Goal: Task Accomplishment & Management: Complete application form

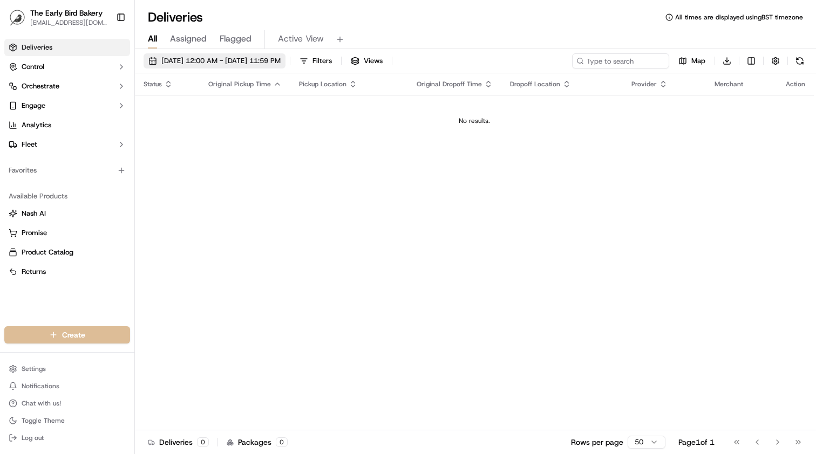
click at [246, 64] on span "Sep 22 2025 12:00 AM - Sep 22 2025 11:59 PM" at bounding box center [220, 61] width 119 height 10
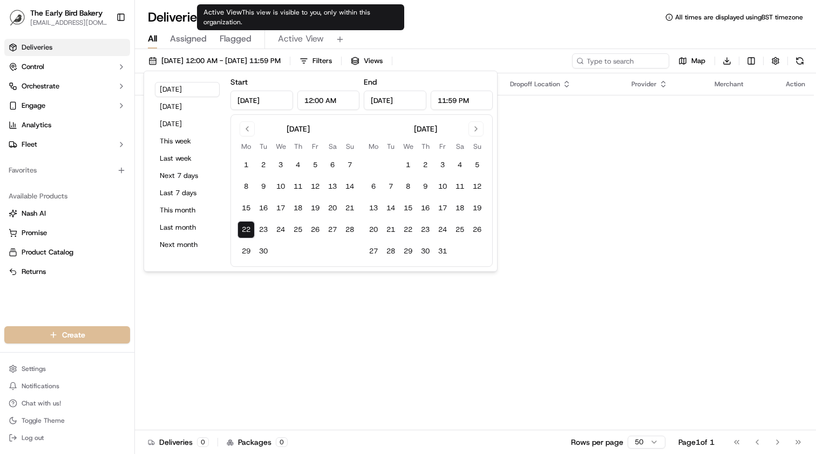
type input "Sep 28, 2025"
click at [295, 38] on span "Active View" at bounding box center [301, 38] width 46 height 13
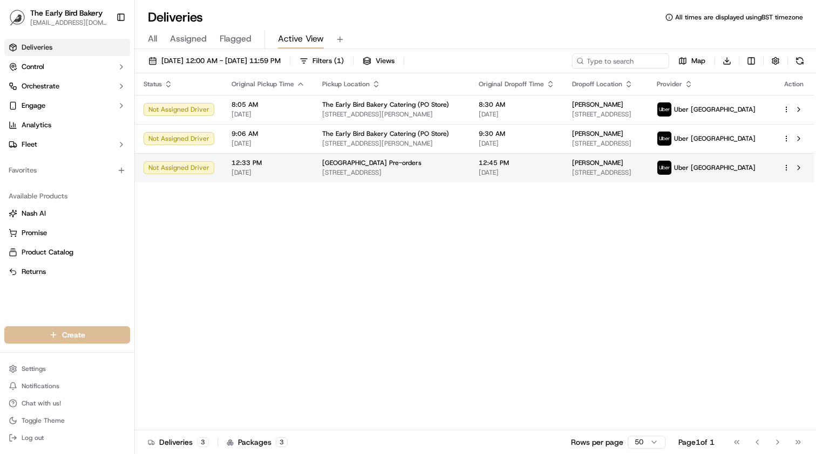
click at [786, 168] on html "The Early Bird Bakery info@theearlybirdbakery.co.uk Toggle Sidebar Deliveries C…" at bounding box center [408, 227] width 816 height 454
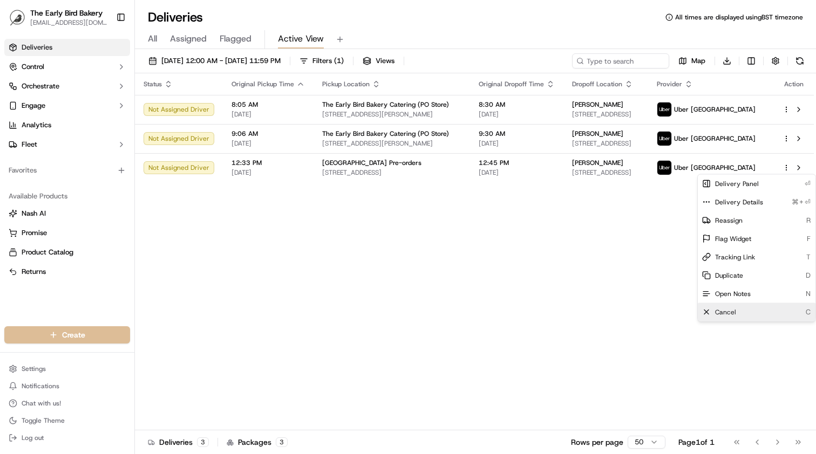
click at [736, 313] on div "Cancel C" at bounding box center [757, 312] width 118 height 18
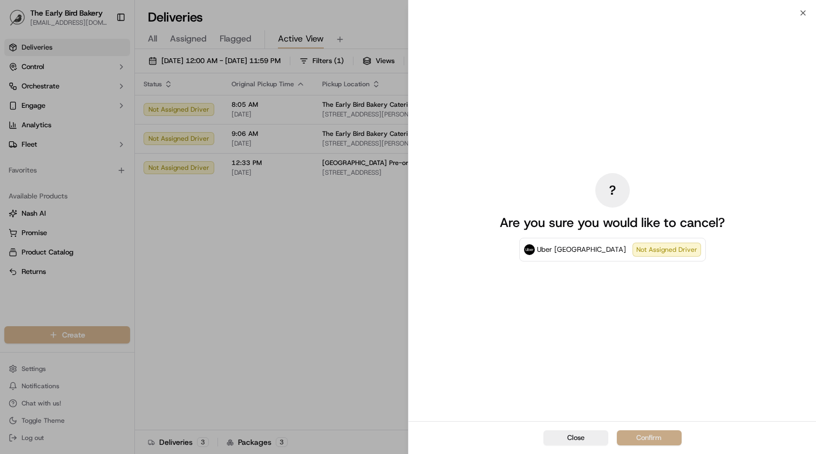
click at [646, 438] on button "Confirm" at bounding box center [649, 438] width 65 height 15
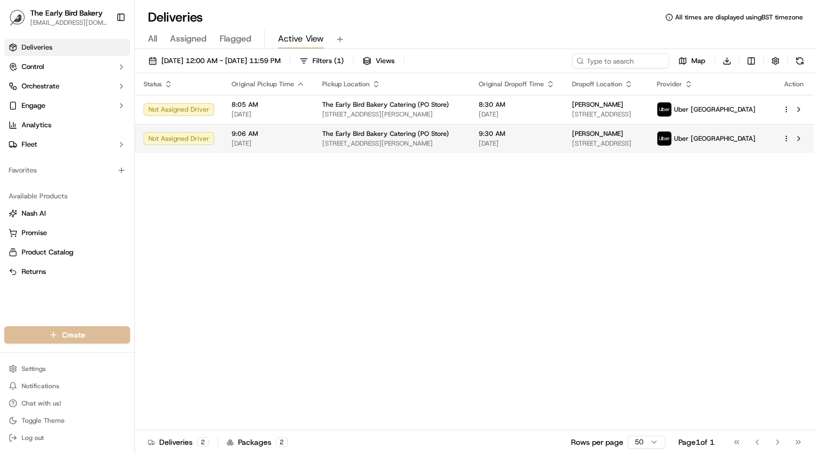
click at [787, 143] on html "The Early Bird Bakery info@theearlybirdbakery.co.uk Toggle Sidebar Deliveries C…" at bounding box center [408, 227] width 816 height 454
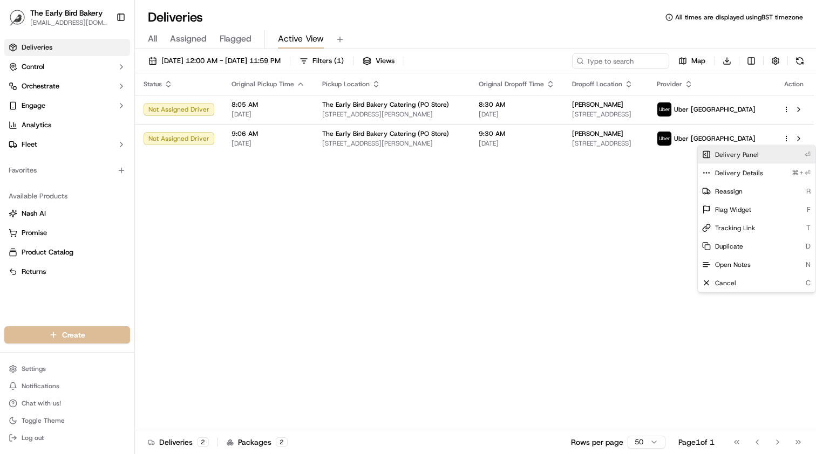
click at [741, 155] on span "Delivery Panel" at bounding box center [737, 155] width 44 height 9
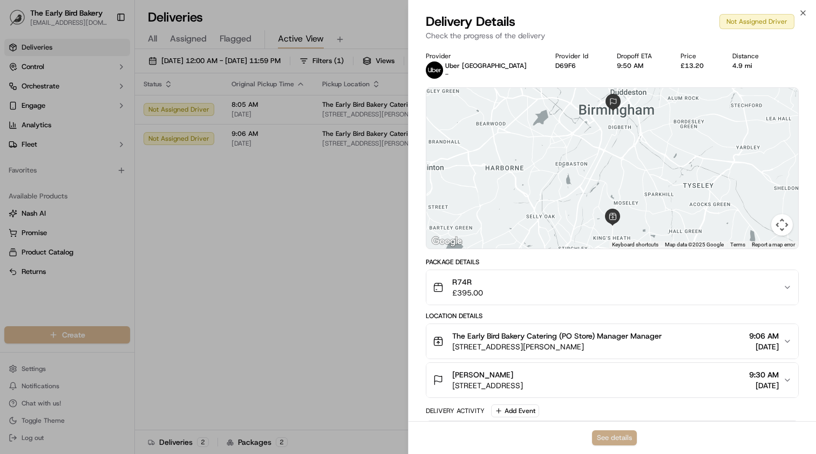
click at [620, 441] on button "See details" at bounding box center [614, 438] width 45 height 15
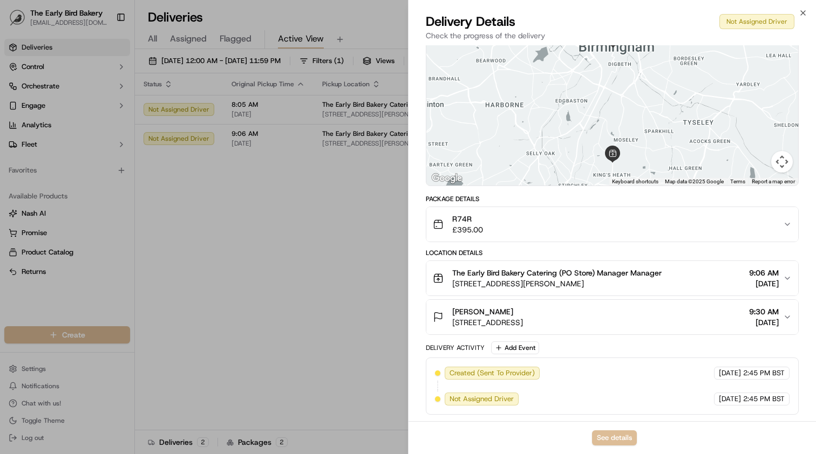
scroll to position [24, 0]
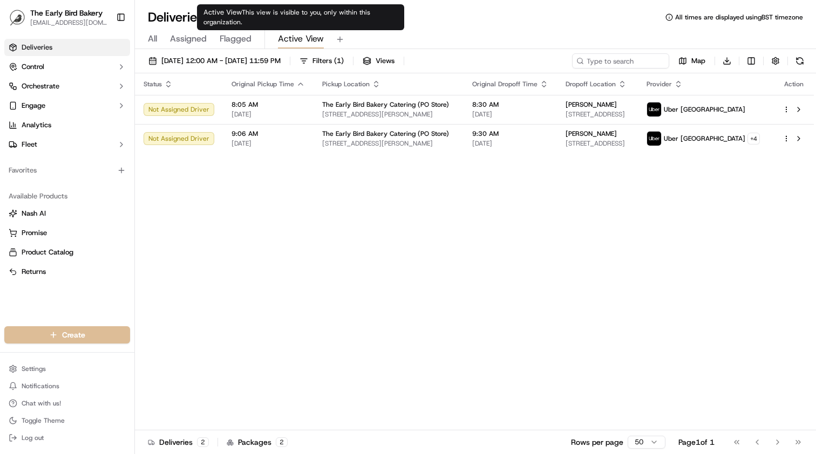
click at [301, 40] on span "Active View" at bounding box center [301, 38] width 46 height 13
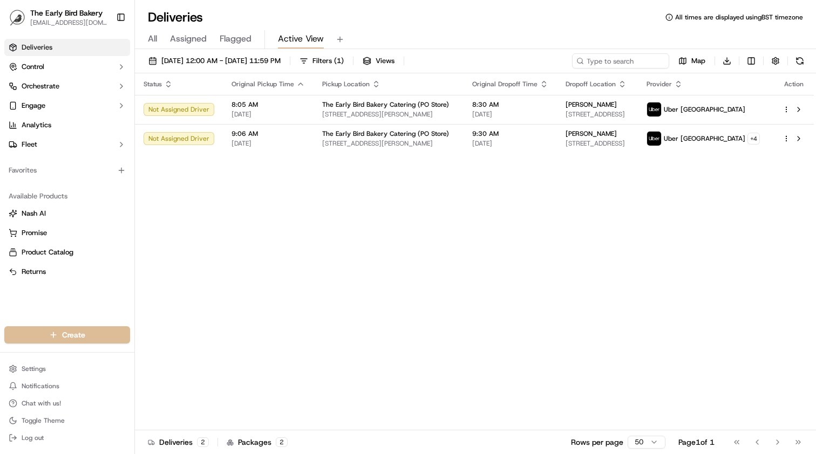
click at [301, 40] on span "Active View" at bounding box center [301, 38] width 46 height 13
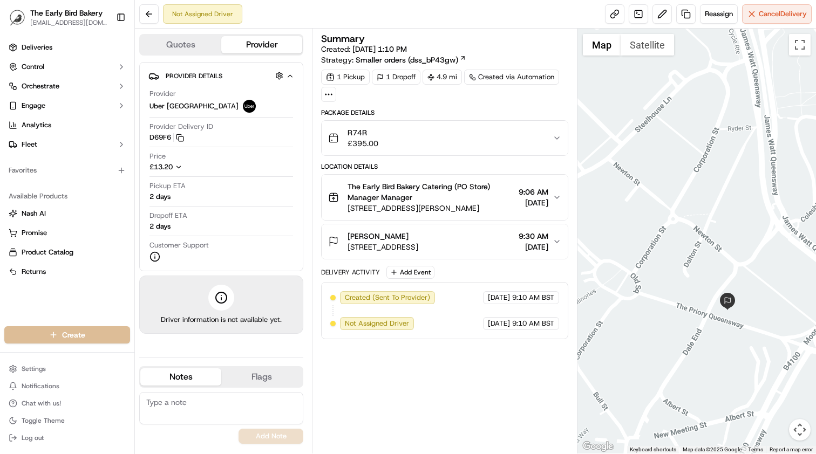
drag, startPoint x: 666, startPoint y: 225, endPoint x: 720, endPoint y: 367, distance: 151.7
click at [720, 367] on div at bounding box center [697, 241] width 239 height 425
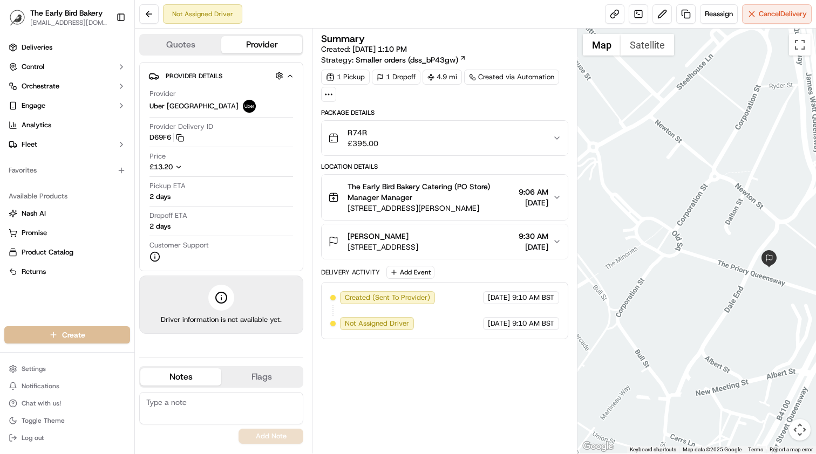
drag, startPoint x: 640, startPoint y: 347, endPoint x: 684, endPoint y: 304, distance: 61.5
click at [684, 304] on div at bounding box center [697, 241] width 239 height 425
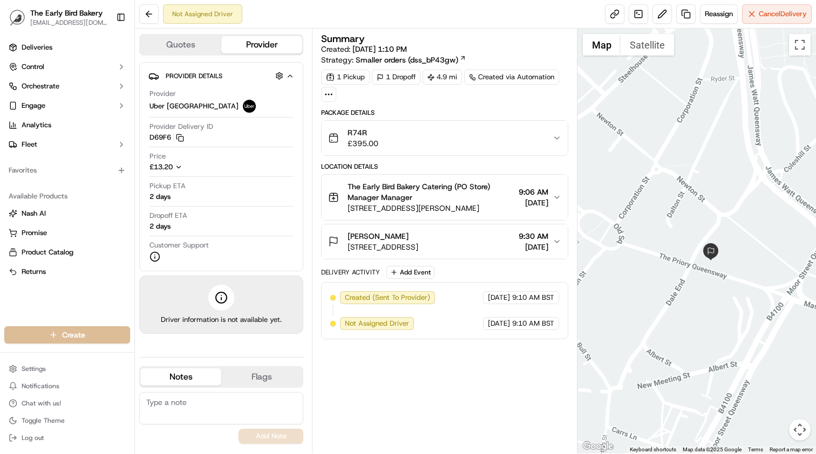
drag, startPoint x: 778, startPoint y: 301, endPoint x: 717, endPoint y: 295, distance: 60.7
click at [717, 295] on div at bounding box center [697, 241] width 239 height 425
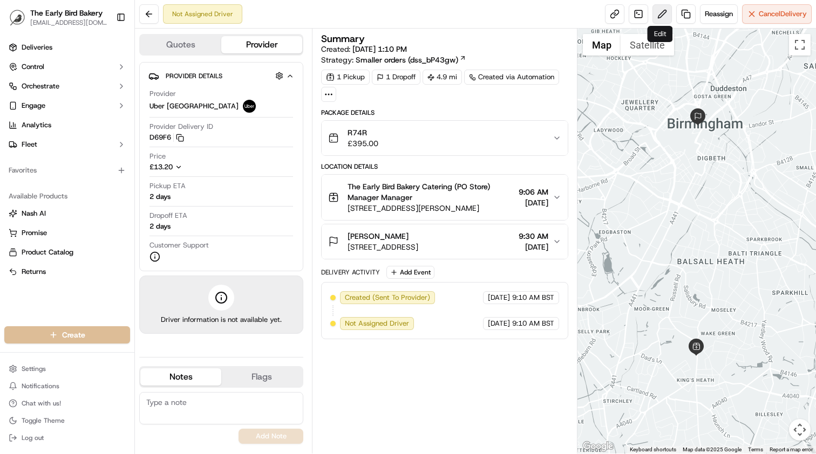
click at [662, 17] on button at bounding box center [662, 13] width 19 height 19
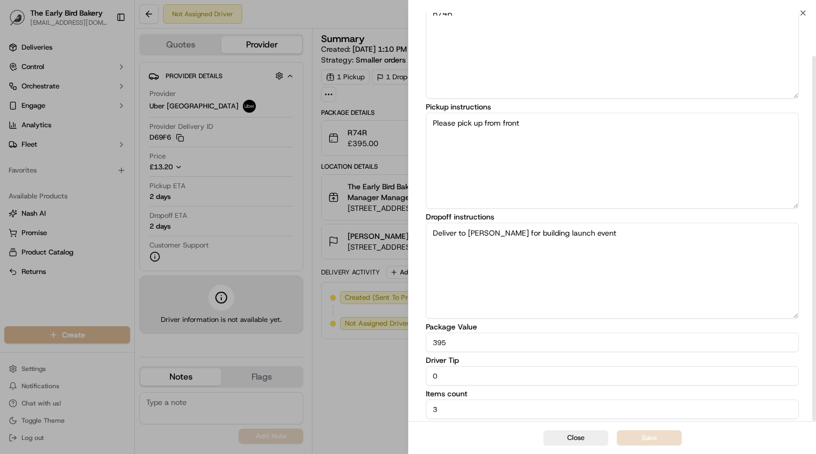
scroll to position [48, 0]
click at [586, 440] on button "Close" at bounding box center [576, 438] width 65 height 15
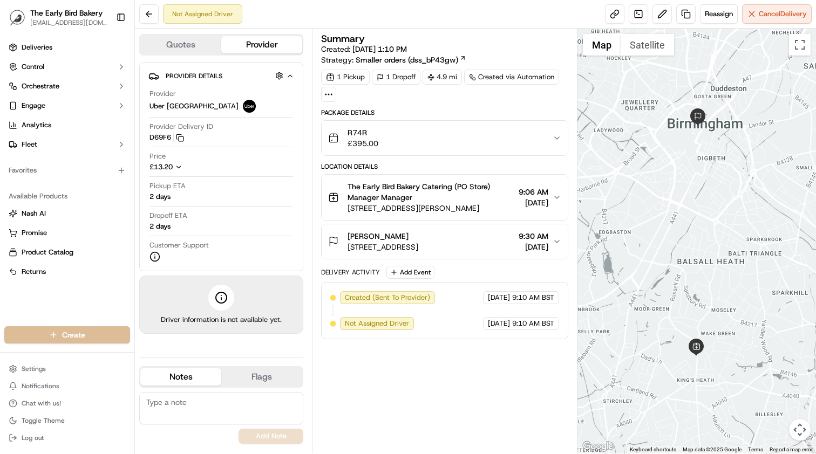
click at [418, 248] on span "[STREET_ADDRESS]" at bounding box center [383, 247] width 71 height 11
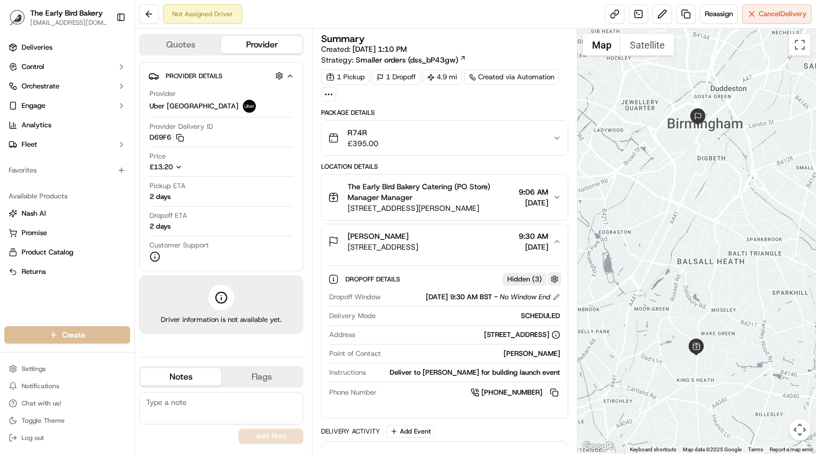
click at [554, 279] on button "button" at bounding box center [554, 279] width 13 height 13
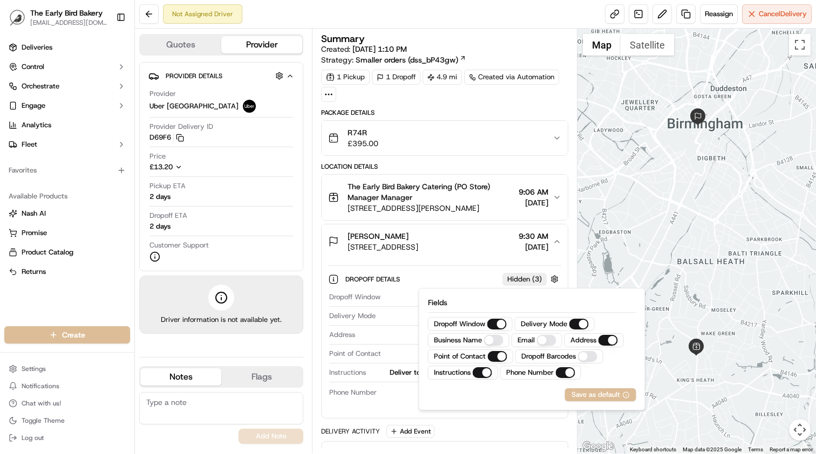
click at [438, 270] on div "Dropoff Details Hidden ( 3 ) Dropoff Window Sep 25 2025 9:30 AM BST - No Window…" at bounding box center [444, 335] width 233 height 138
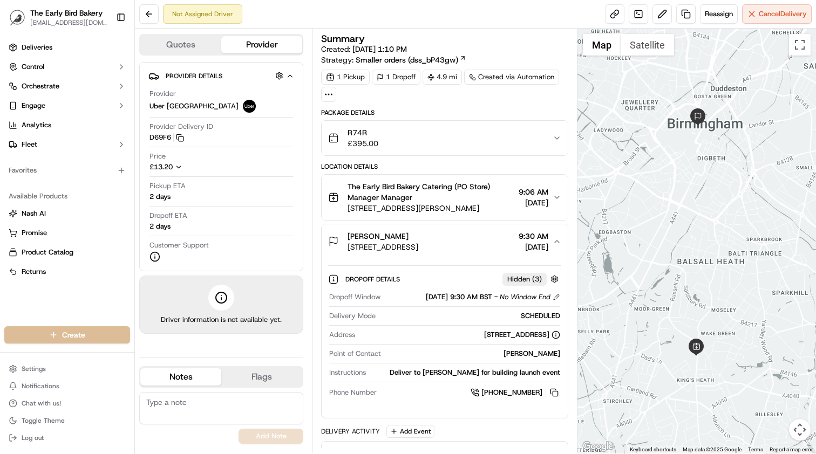
scroll to position [38, 0]
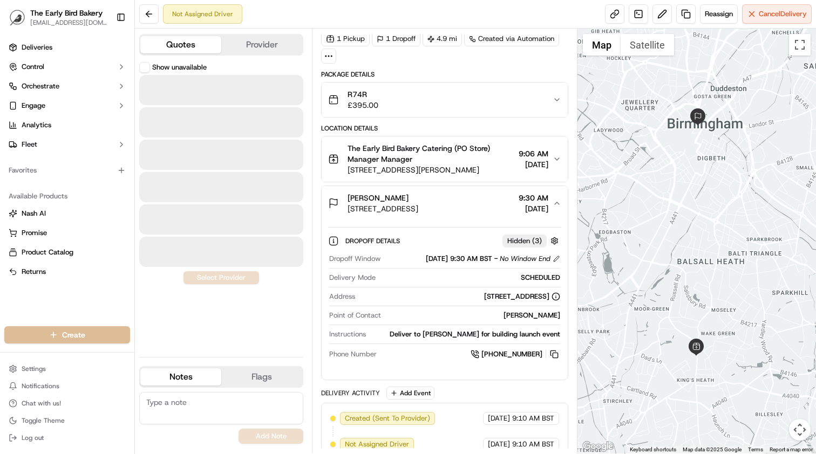
click at [181, 40] on button "Quotes" at bounding box center [180, 44] width 81 height 17
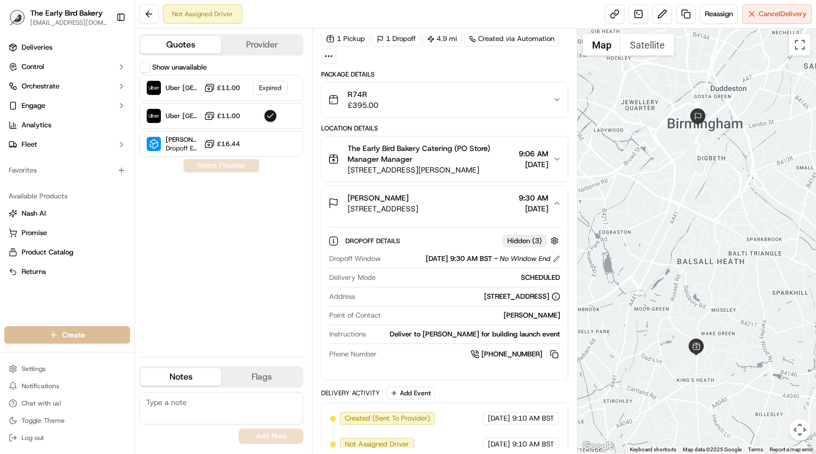
click at [257, 47] on button "Provider" at bounding box center [261, 44] width 81 height 17
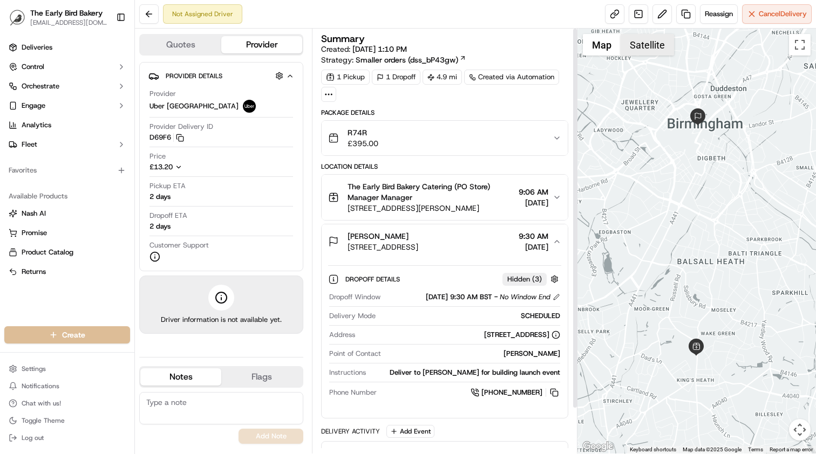
scroll to position [0, 0]
click at [720, 12] on span "Reassign" at bounding box center [719, 14] width 28 height 10
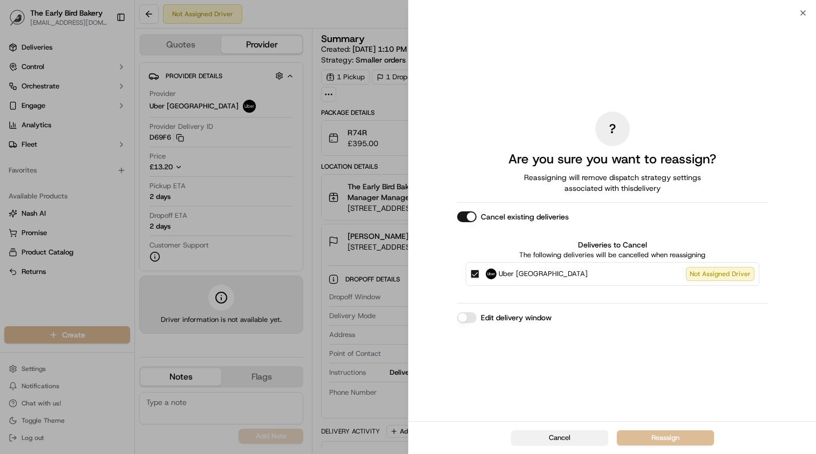
click at [575, 441] on button "Cancel" at bounding box center [559, 438] width 97 height 15
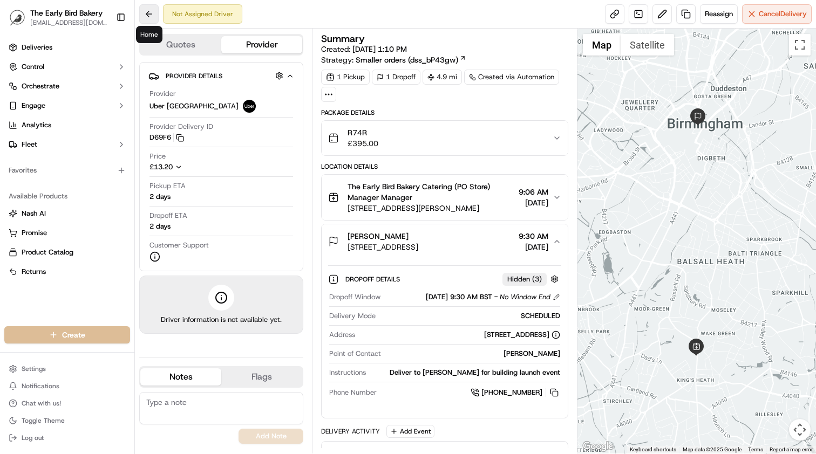
click at [144, 12] on button at bounding box center [148, 13] width 19 height 19
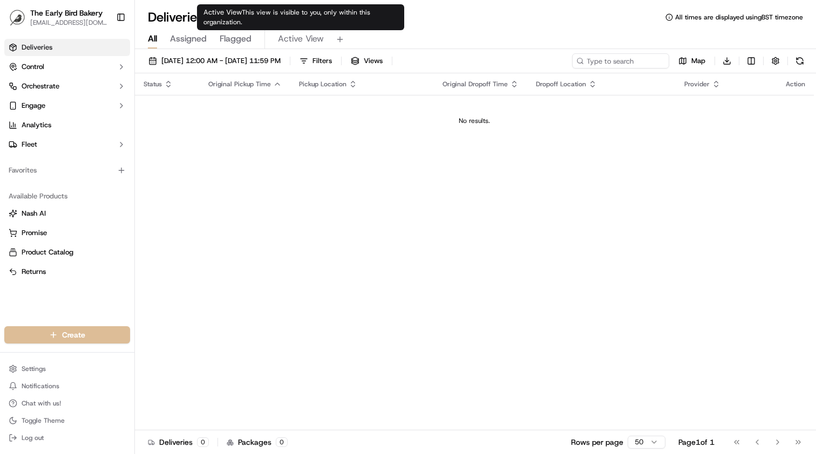
click at [301, 30] on button "Active View" at bounding box center [301, 39] width 46 height 18
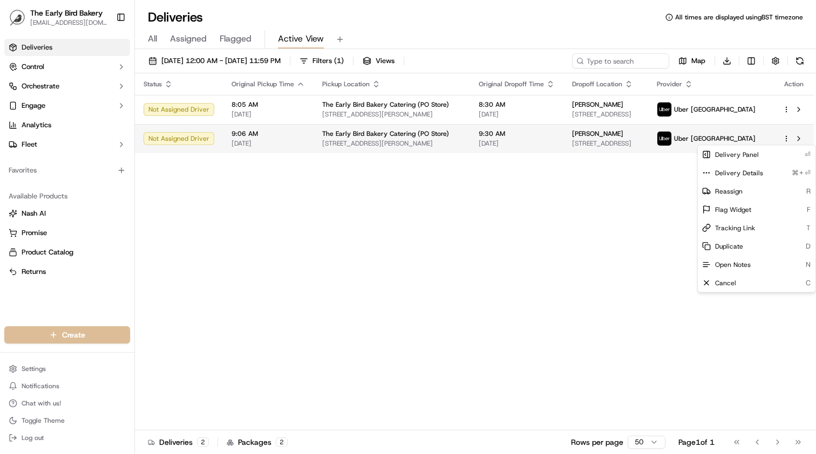
click at [789, 141] on html "The Early Bird Bakery info@theearlybirdbakery.co.uk Toggle Sidebar Deliveries C…" at bounding box center [408, 227] width 816 height 454
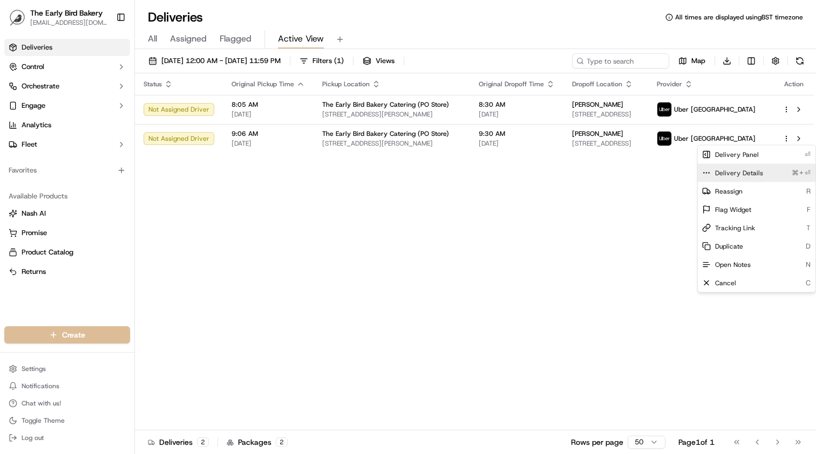
click at [750, 173] on span "Delivery Details" at bounding box center [739, 173] width 48 height 9
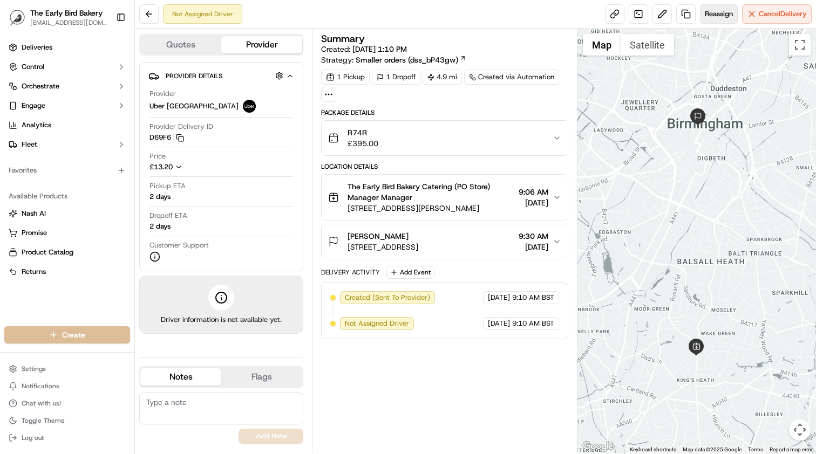
click at [722, 20] on button "Reassign" at bounding box center [719, 13] width 38 height 19
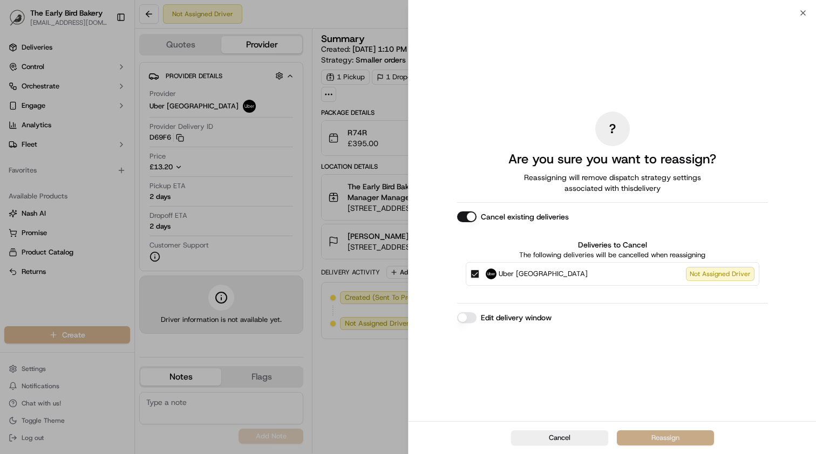
click at [655, 438] on button "Reassign" at bounding box center [665, 438] width 97 height 15
click at [466, 317] on button "Edit delivery window" at bounding box center [466, 318] width 19 height 11
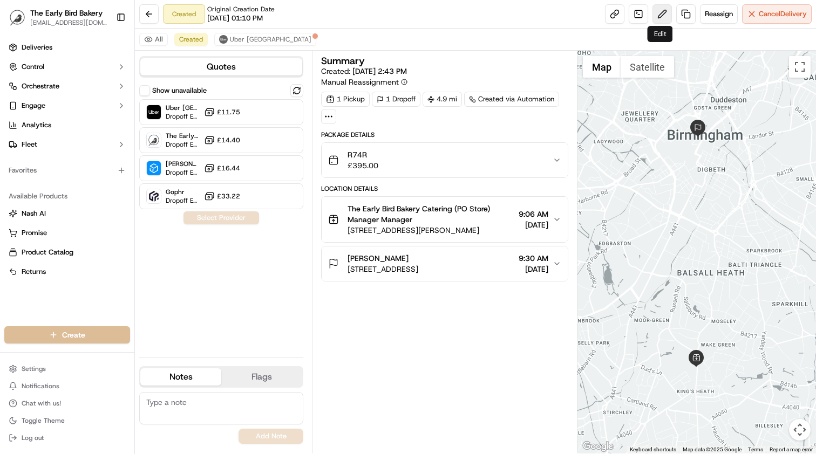
click at [663, 16] on button at bounding box center [662, 13] width 19 height 19
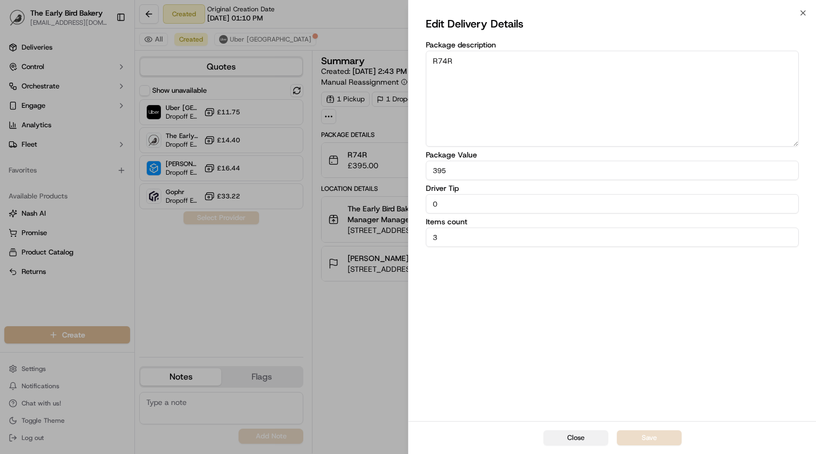
click at [579, 439] on button "Close" at bounding box center [576, 438] width 65 height 15
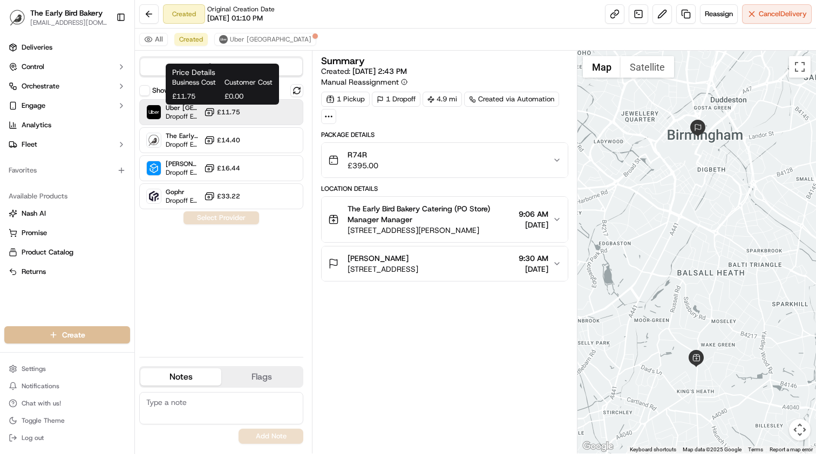
click at [228, 115] on span "£11.75" at bounding box center [228, 112] width 23 height 9
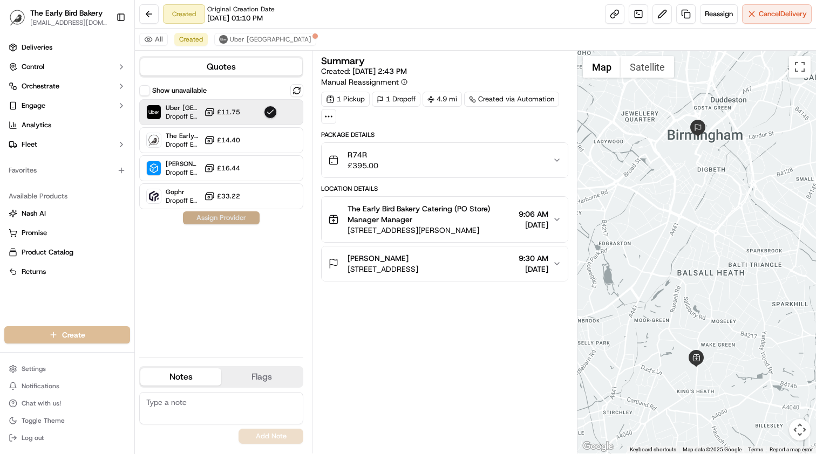
click at [233, 220] on button "Assign Provider" at bounding box center [221, 218] width 77 height 13
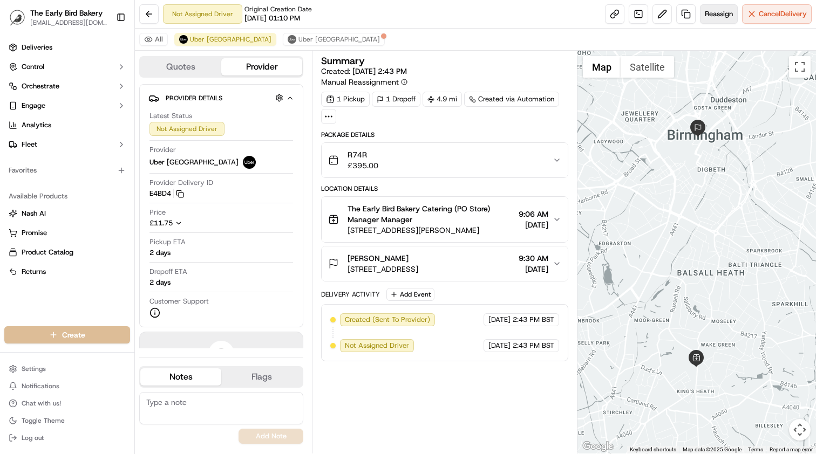
click at [710, 16] on span "Reassign" at bounding box center [719, 14] width 28 height 10
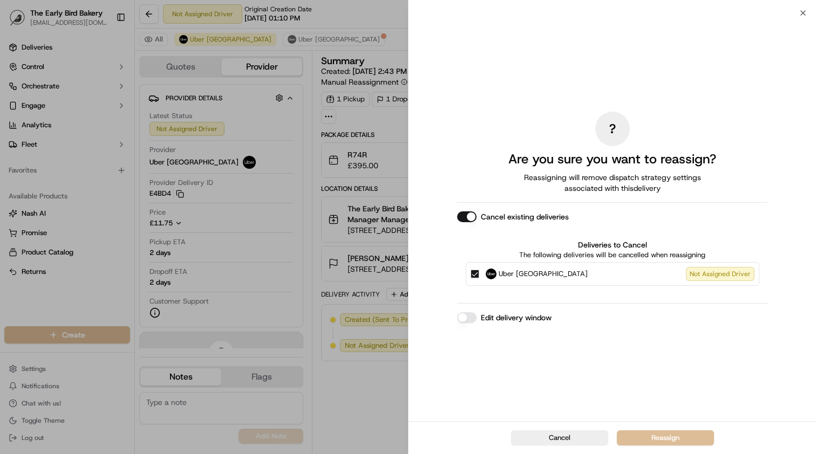
click at [471, 314] on button "Edit delivery window" at bounding box center [466, 318] width 19 height 11
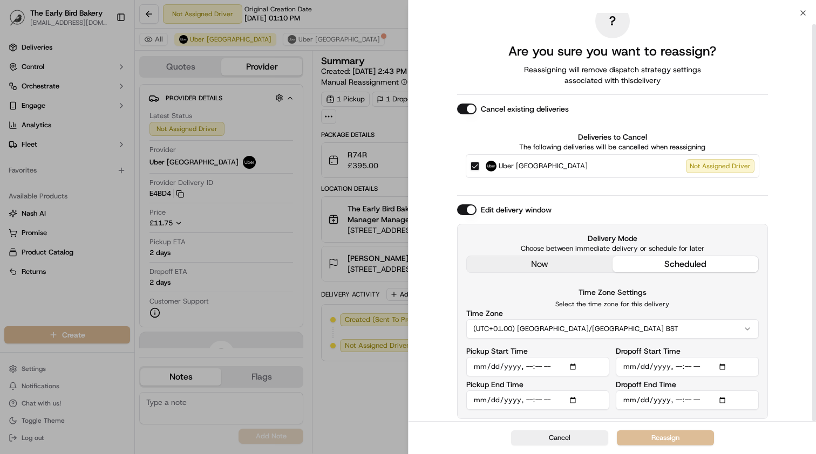
scroll to position [11, 0]
click at [681, 367] on input "Dropoff Start Time" at bounding box center [687, 366] width 143 height 19
click at [688, 368] on input "Dropoff Start Time" at bounding box center [687, 366] width 143 height 19
type input "2025-09-25T11:00"
click at [786, 359] on div "? Are you sure you want to reassign? Reassigning will remove dispatch strategy …" at bounding box center [613, 212] width 408 height 420
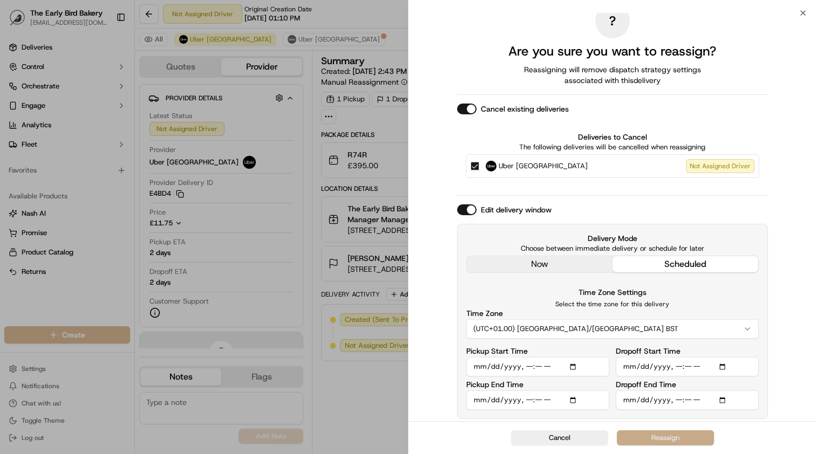
click at [684, 436] on button "Reassign" at bounding box center [665, 438] width 97 height 15
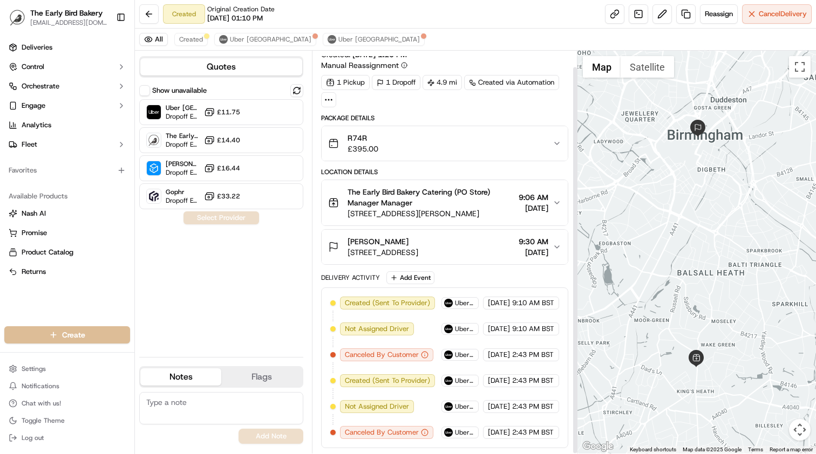
scroll to position [17, 0]
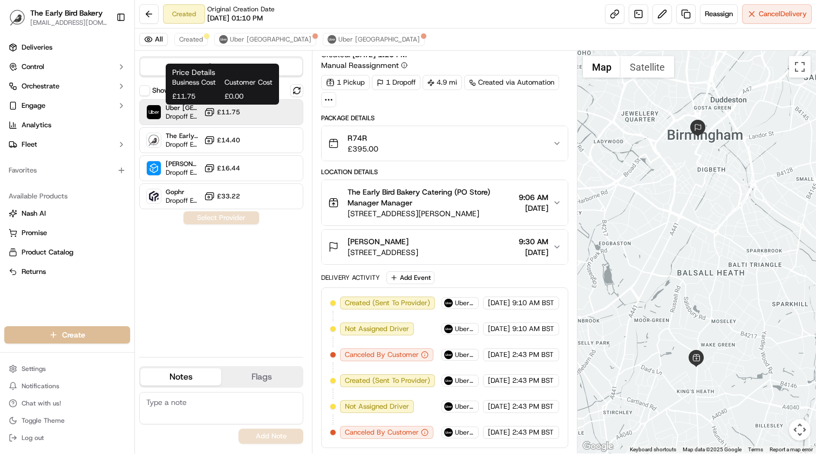
click at [233, 112] on span "£11.75" at bounding box center [228, 112] width 23 height 9
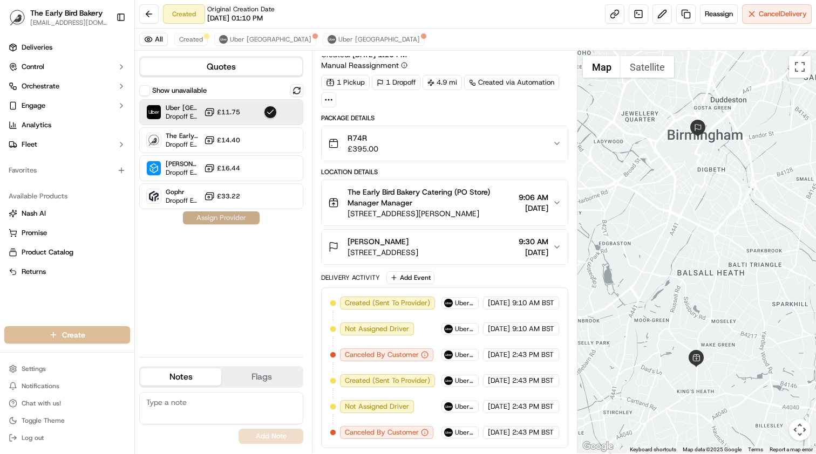
click at [238, 220] on button "Assign Provider" at bounding box center [221, 218] width 77 height 13
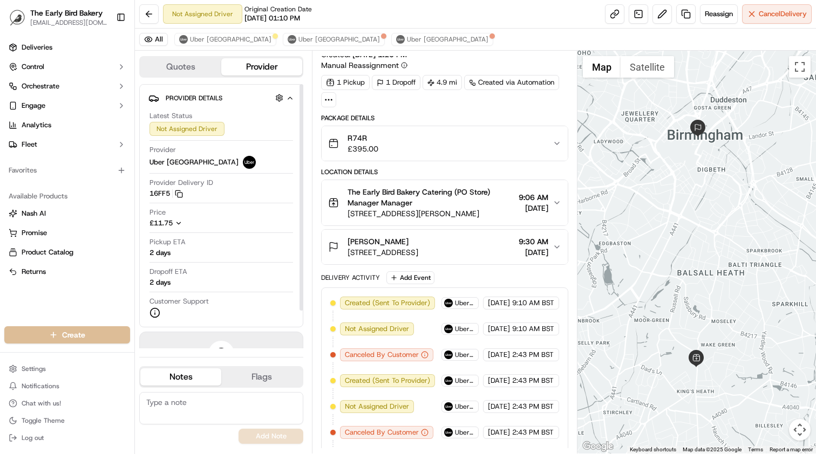
scroll to position [0, 0]
click at [539, 244] on span "9:30 AM" at bounding box center [534, 241] width 30 height 11
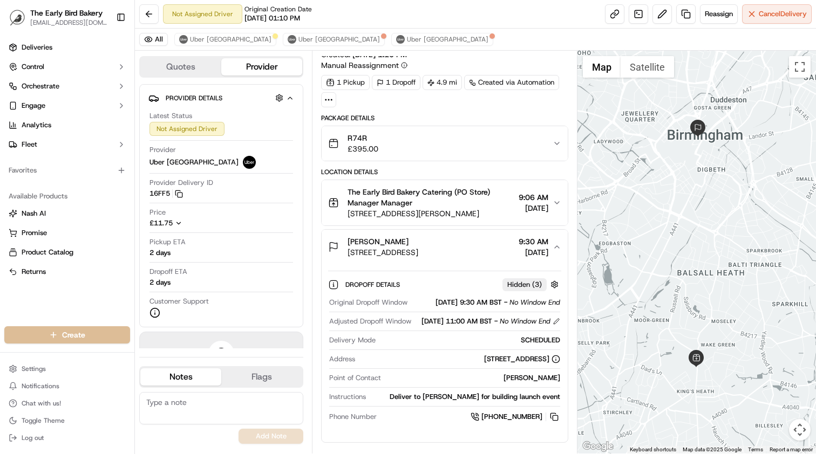
click at [539, 244] on span "9:30 AM" at bounding box center [534, 241] width 30 height 11
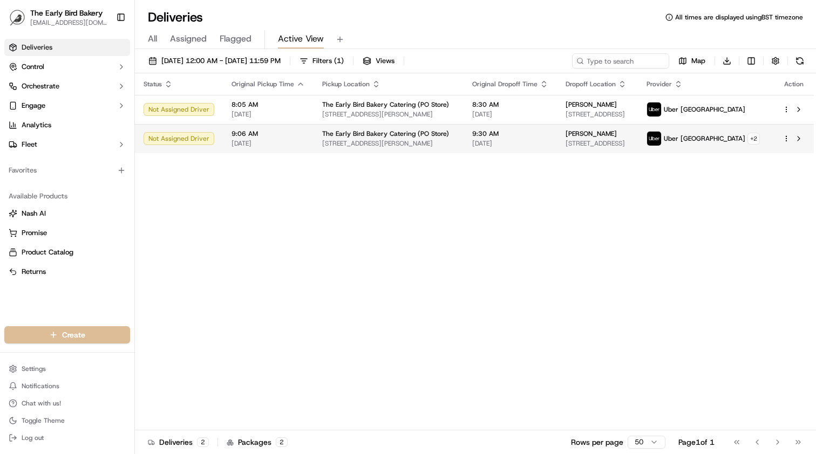
click at [788, 140] on html "The Early Bird Bakery [EMAIL_ADDRESS][DOMAIN_NAME] Toggle Sidebar Deliveries Co…" at bounding box center [408, 227] width 816 height 454
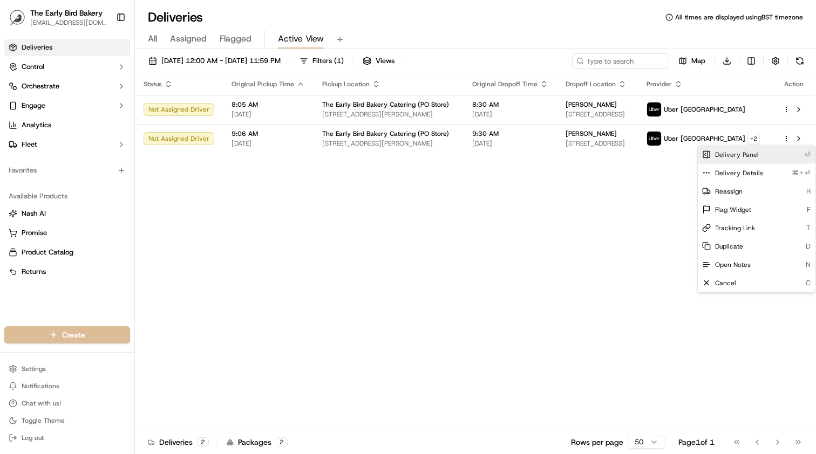
click at [757, 159] on span "Delivery Panel" at bounding box center [737, 155] width 44 height 9
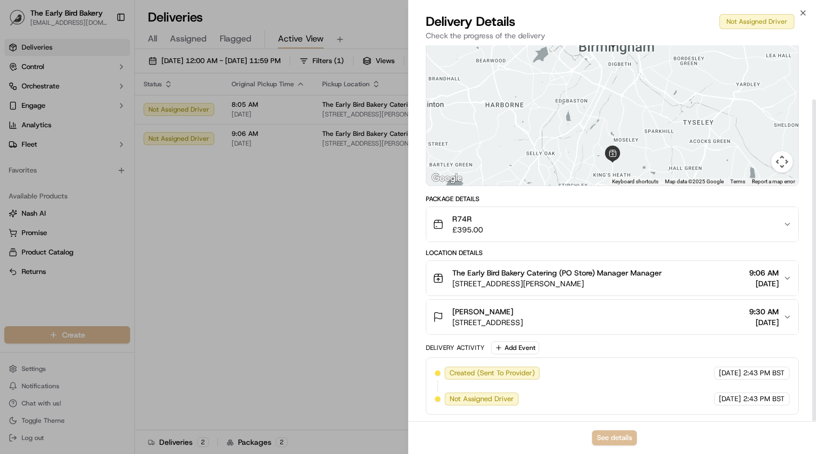
scroll to position [63, 0]
click at [520, 322] on span "[STREET_ADDRESS]" at bounding box center [487, 322] width 71 height 11
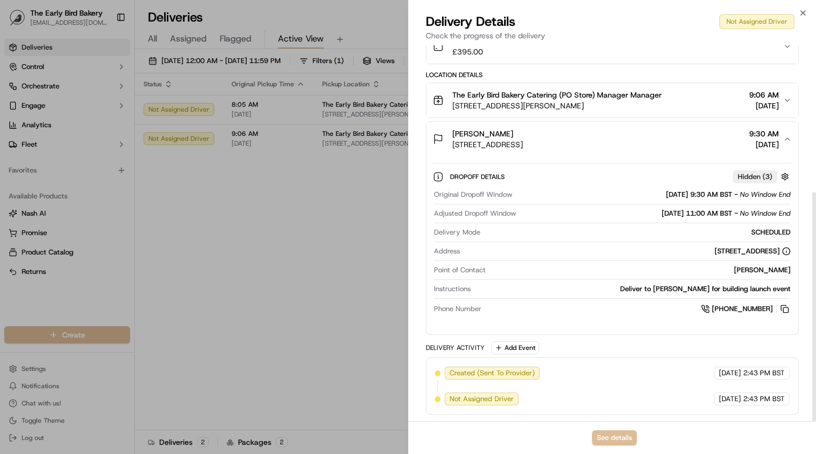
scroll to position [241, 0]
click at [620, 444] on button "See details" at bounding box center [614, 438] width 45 height 15
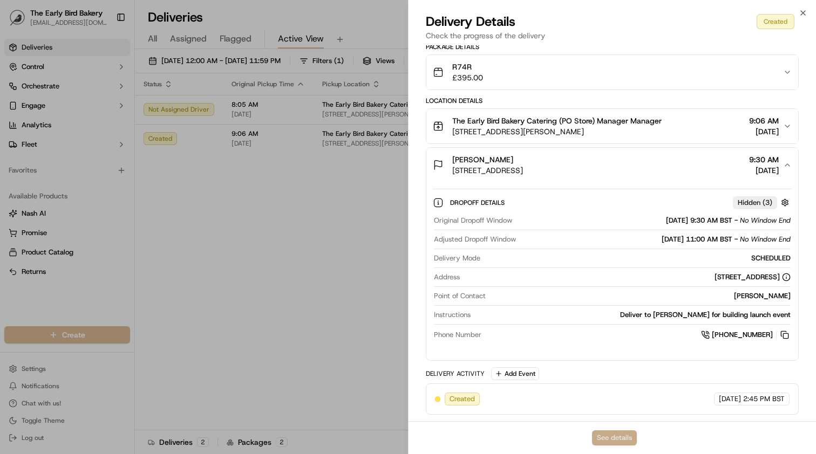
scroll to position [36, 0]
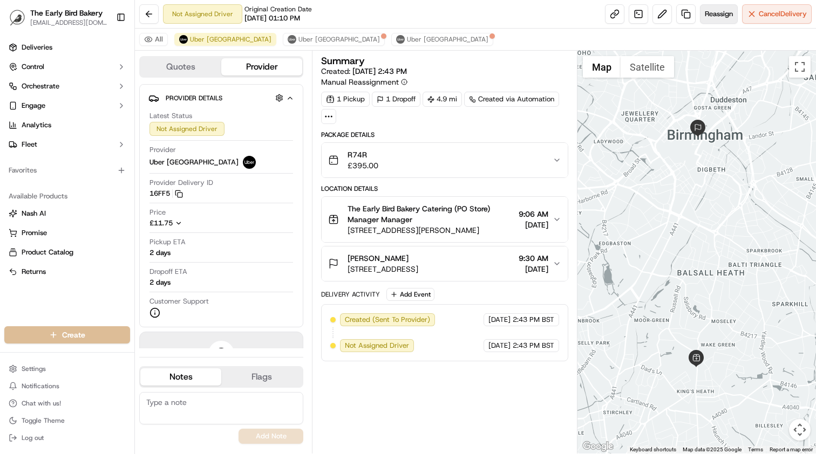
click at [720, 15] on span "Reassign" at bounding box center [719, 14] width 28 height 10
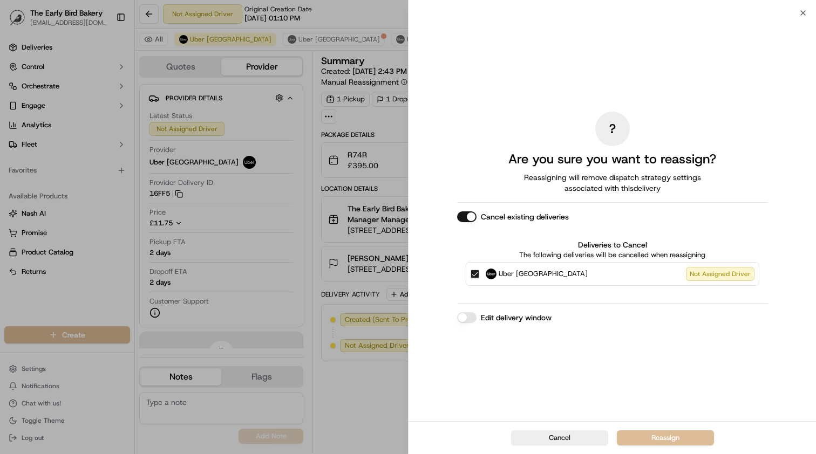
click at [465, 320] on button "Edit delivery window" at bounding box center [466, 318] width 19 height 11
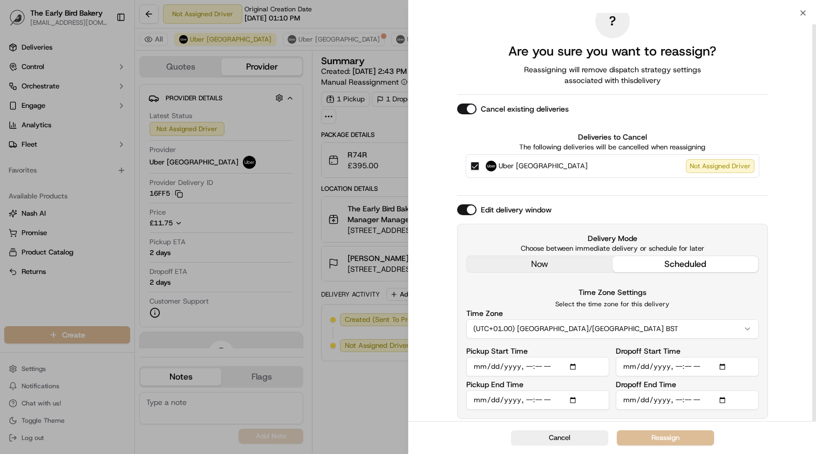
scroll to position [11, 0]
click at [529, 369] on input "Pickup Start Time" at bounding box center [537, 366] width 143 height 19
click at [538, 367] on input "Pickup Start Time" at bounding box center [537, 366] width 143 height 19
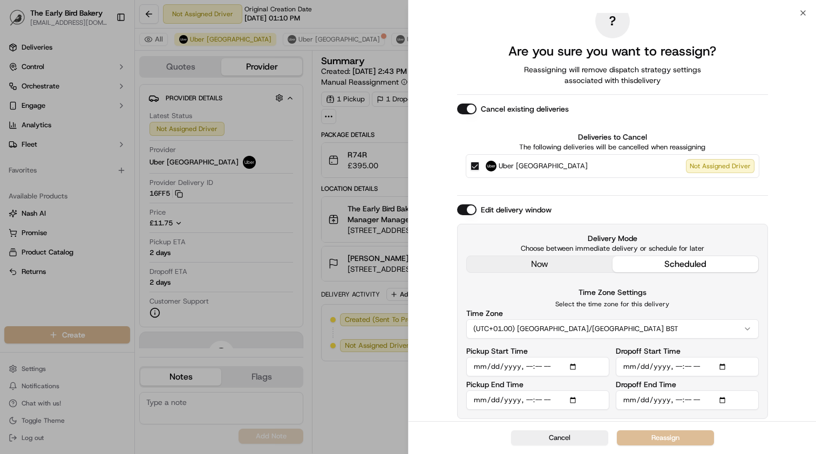
type input "[DATE]T10:00"
click at [584, 348] on div "Pickup Start Time" at bounding box center [537, 362] width 143 height 29
click at [593, 268] on div "? Are you sure you want to reassign? Reassigning will remove dispatch strategy …" at bounding box center [612, 212] width 311 height 416
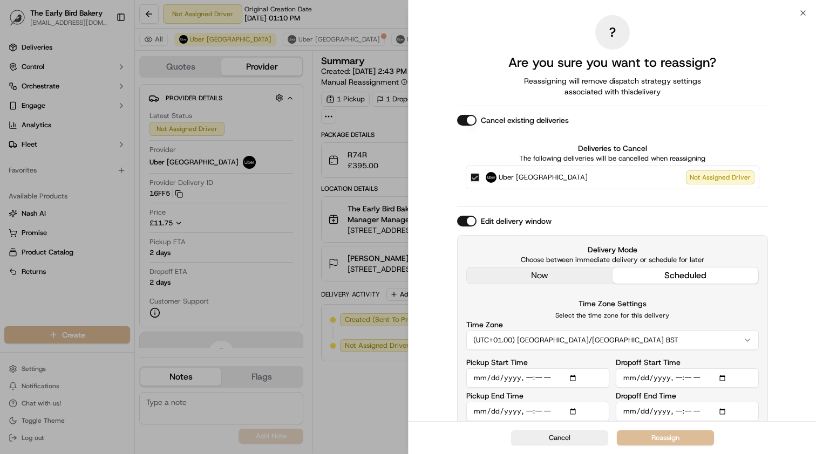
click at [651, 337] on div "Delivery Mode Choose between immediate delivery or schedule for later now sched…" at bounding box center [612, 332] width 311 height 195
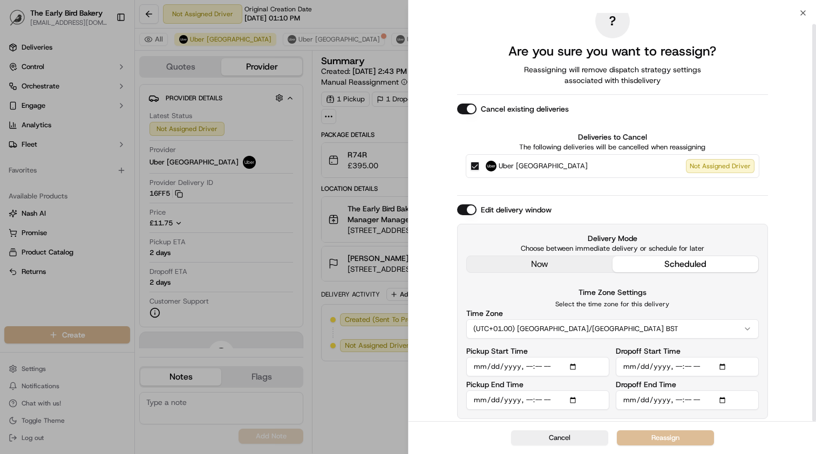
scroll to position [11, 0]
click at [550, 435] on button "Cancel" at bounding box center [559, 438] width 97 height 15
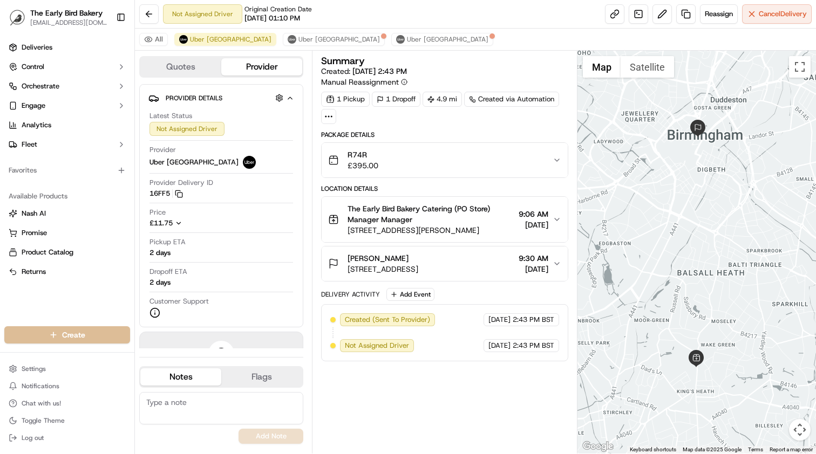
click at [418, 268] on span "[STREET_ADDRESS]" at bounding box center [383, 269] width 71 height 11
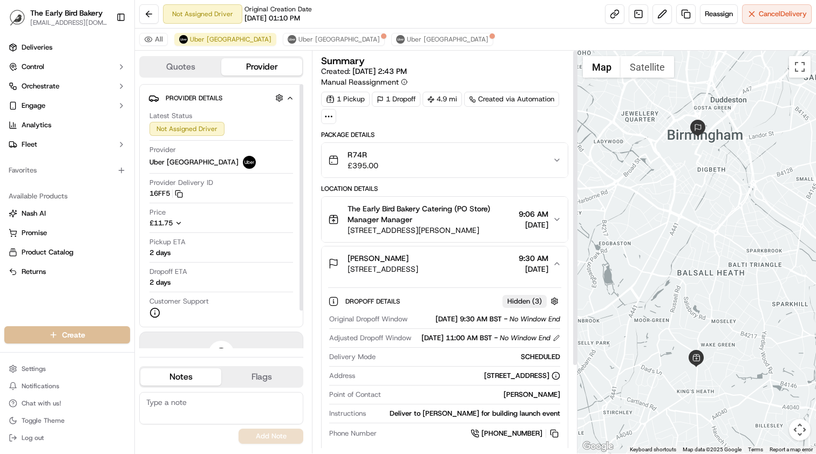
scroll to position [0, 0]
click at [187, 63] on button "Quotes" at bounding box center [180, 66] width 81 height 17
click at [272, 65] on button "Provider" at bounding box center [261, 66] width 81 height 17
click at [724, 11] on span "Reassign" at bounding box center [719, 14] width 28 height 10
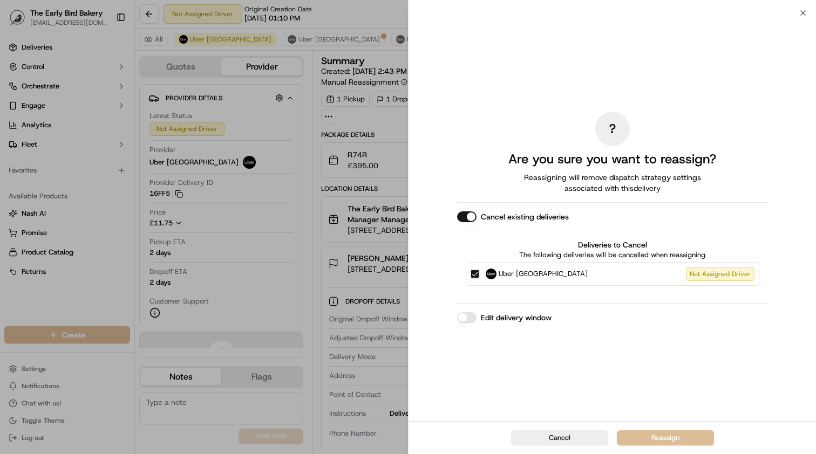
click at [471, 317] on button "Edit delivery window" at bounding box center [466, 318] width 19 height 11
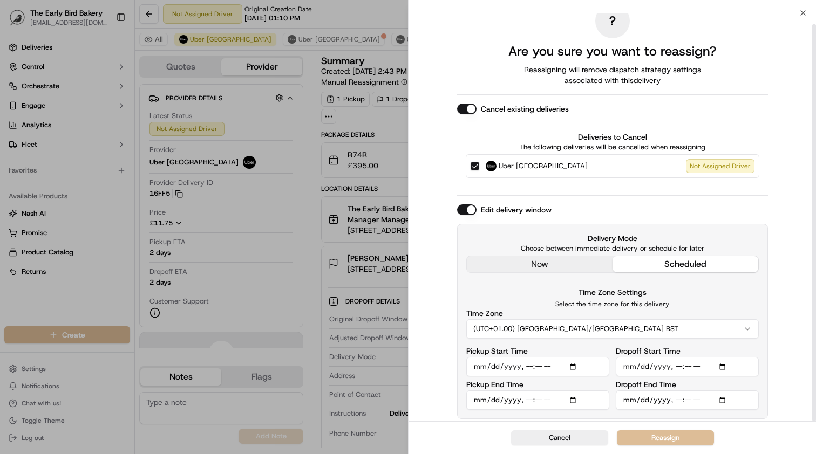
scroll to position [11, 0]
click at [659, 443] on button "Reassign" at bounding box center [665, 438] width 97 height 15
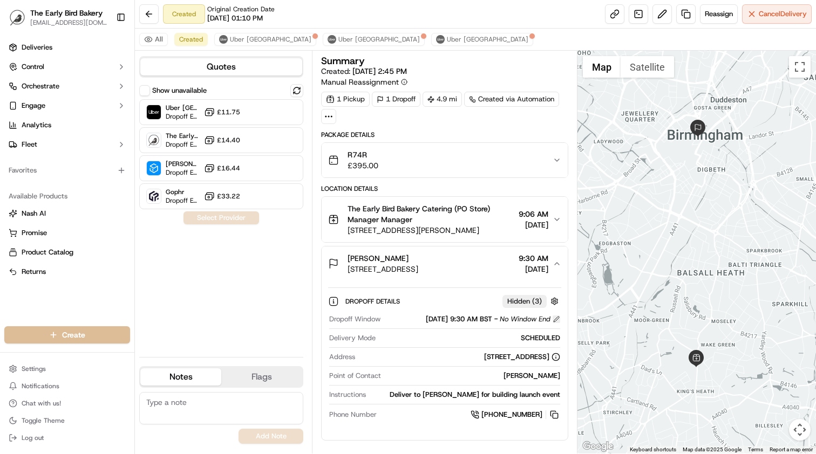
click at [553, 318] on button at bounding box center [557, 320] width 8 height 8
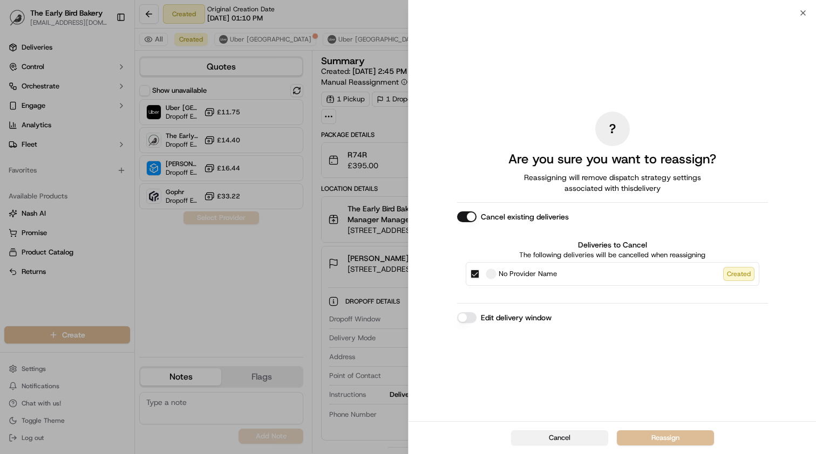
click at [533, 436] on button "Cancel" at bounding box center [559, 438] width 97 height 15
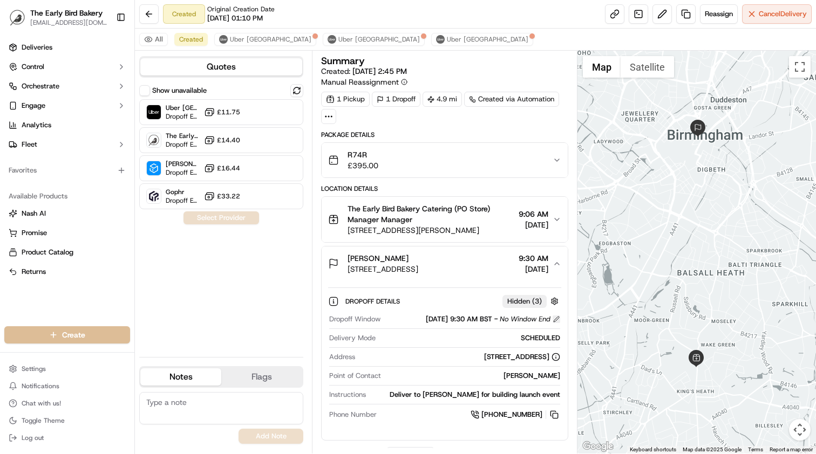
click at [557, 318] on button at bounding box center [557, 320] width 8 height 8
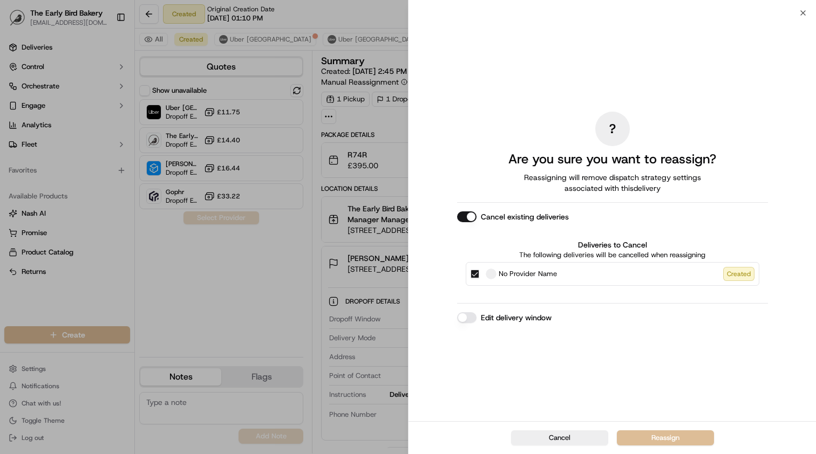
click at [470, 315] on button "Edit delivery window" at bounding box center [466, 318] width 19 height 11
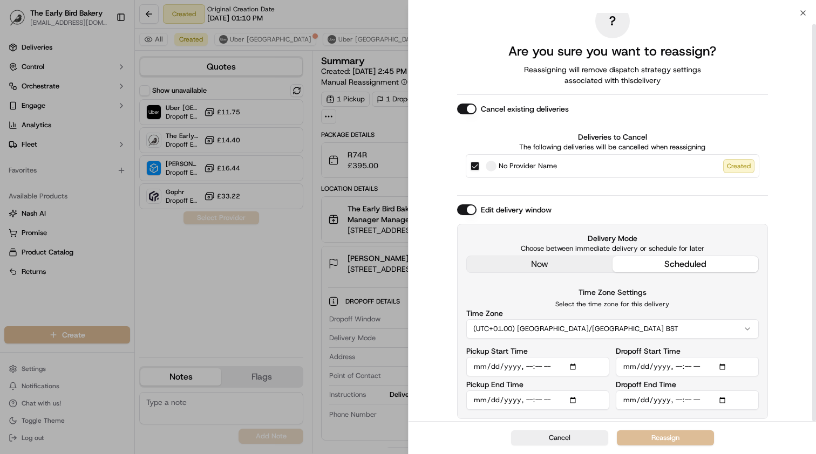
click at [676, 369] on input "Dropoff Start Time" at bounding box center [687, 366] width 143 height 19
click at [689, 368] on input "Dropoff Start Time" at bounding box center [687, 366] width 143 height 19
type input "2025-09-25T11:00"
click at [802, 392] on div "? Are you sure you want to reassign? Reassigning will remove dispatch strategy …" at bounding box center [613, 212] width 408 height 420
click at [677, 438] on button "Reassign" at bounding box center [665, 438] width 97 height 15
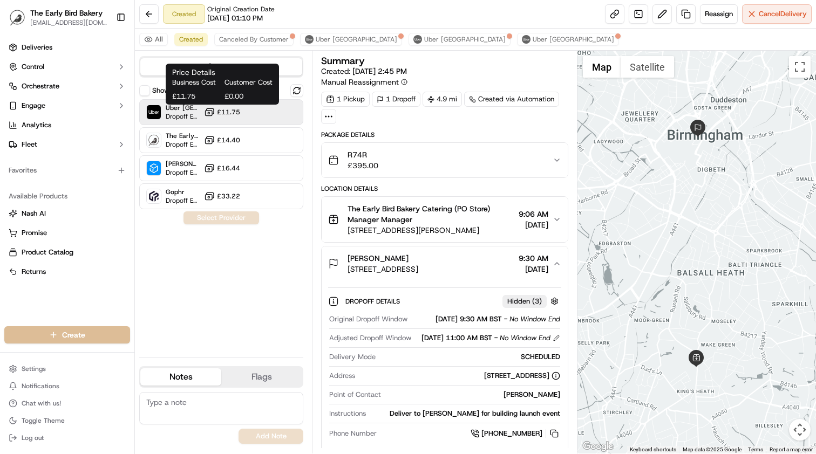
click at [212, 116] on rect at bounding box center [209, 113] width 7 height 5
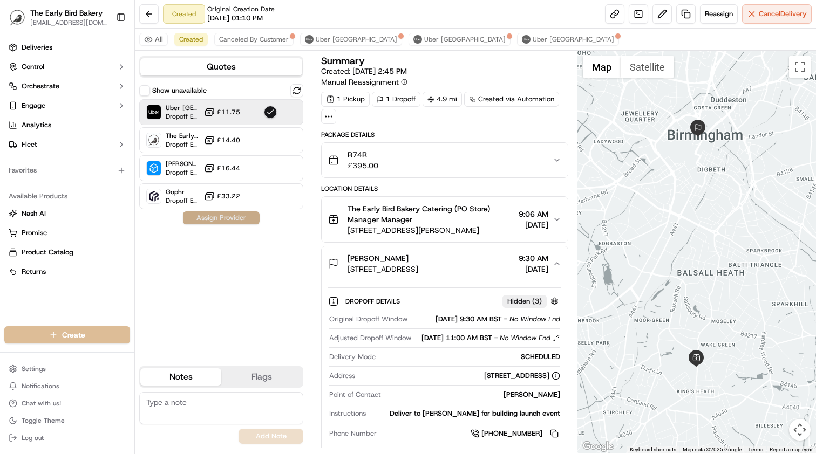
click at [241, 219] on button "Assign Provider" at bounding box center [221, 218] width 77 height 13
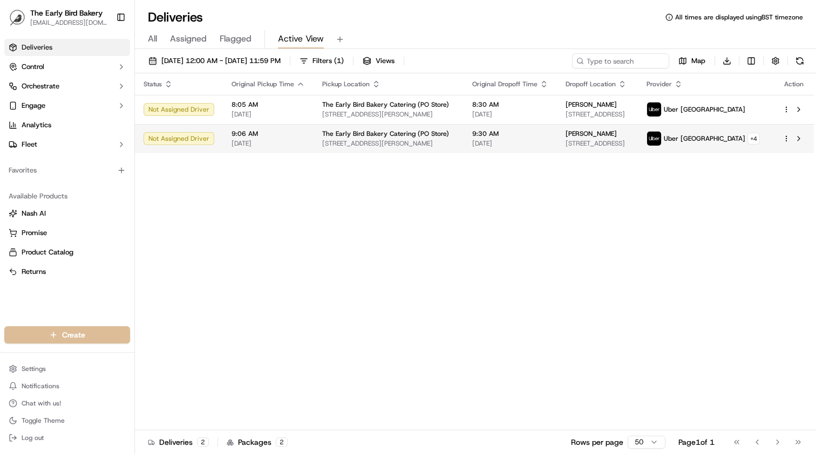
click at [485, 137] on span "9:30 AM" at bounding box center [510, 134] width 76 height 9
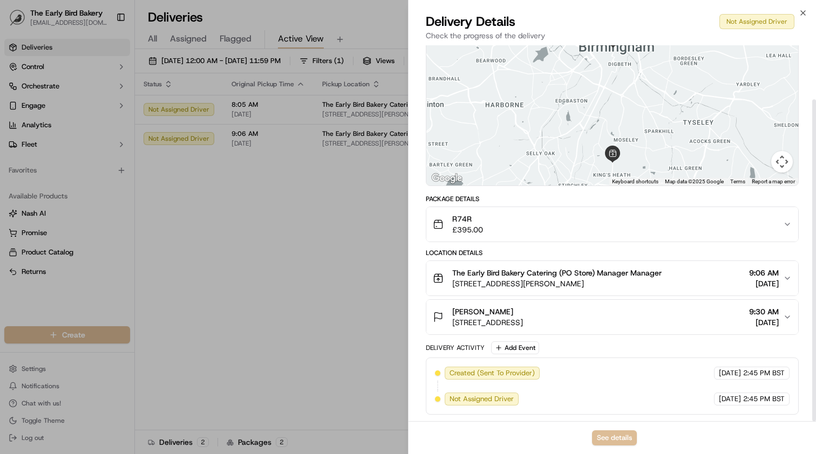
click at [661, 316] on div "[PERSON_NAME] [STREET_ADDRESS] 9:30 AM [DATE]" at bounding box center [608, 318] width 350 height 22
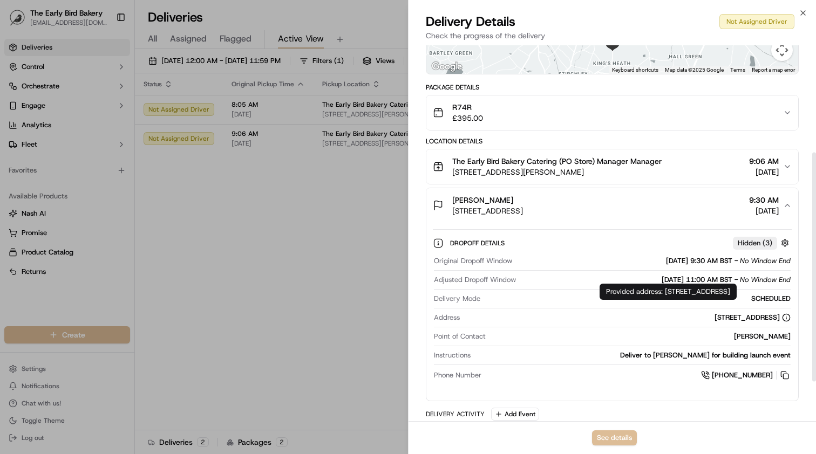
scroll to position [176, 0]
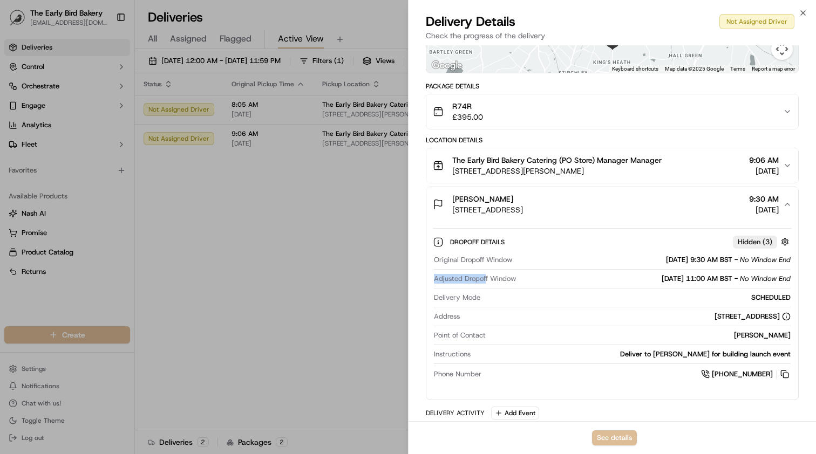
drag, startPoint x: 486, startPoint y: 279, endPoint x: 725, endPoint y: 271, distance: 239.2
click at [724, 271] on div "Original Dropoff Window [DATE] 9:30 AM BST - No Window End Adjusted Dropoff Win…" at bounding box center [612, 318] width 359 height 134
click at [730, 282] on span "[DATE] 11:00 AM BST" at bounding box center [697, 279] width 71 height 10
click at [783, 243] on button "button" at bounding box center [784, 241] width 13 height 13
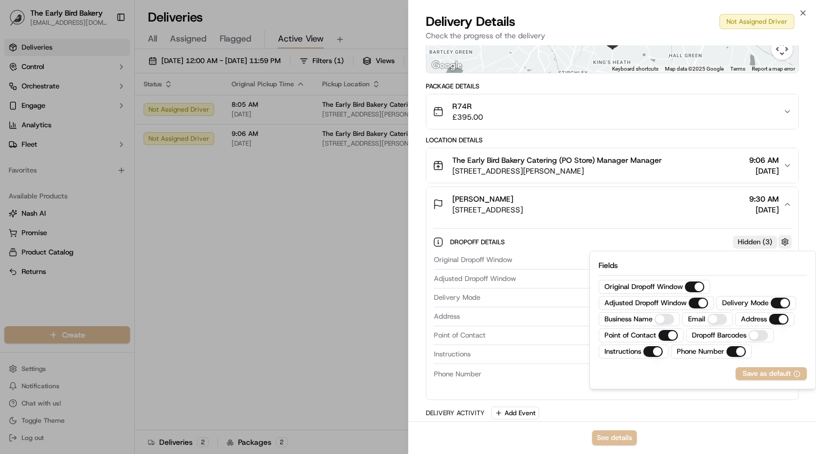
click at [783, 243] on button "button" at bounding box center [784, 241] width 13 height 13
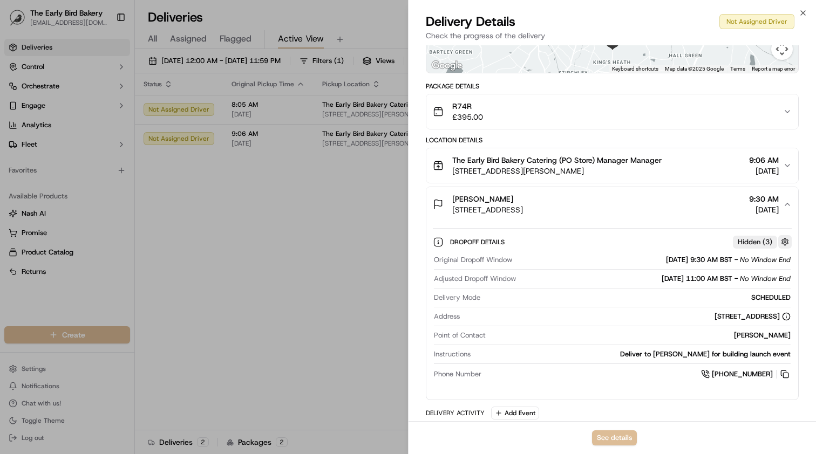
click at [783, 243] on button "button" at bounding box center [784, 241] width 13 height 13
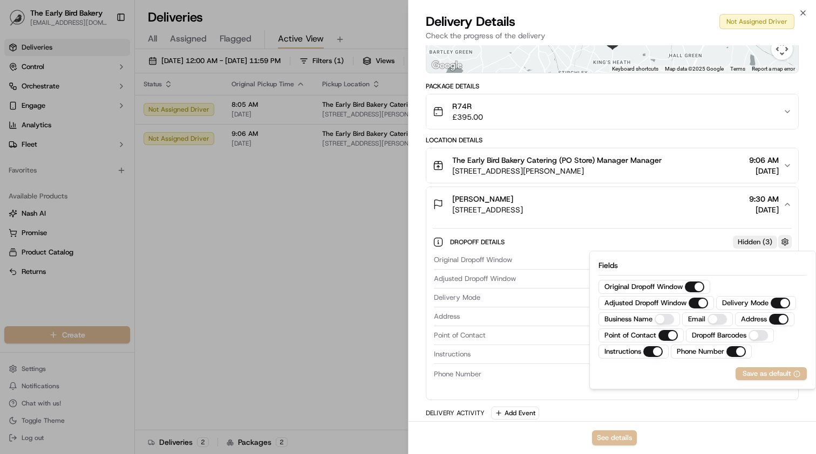
click at [783, 243] on button "button" at bounding box center [784, 241] width 13 height 13
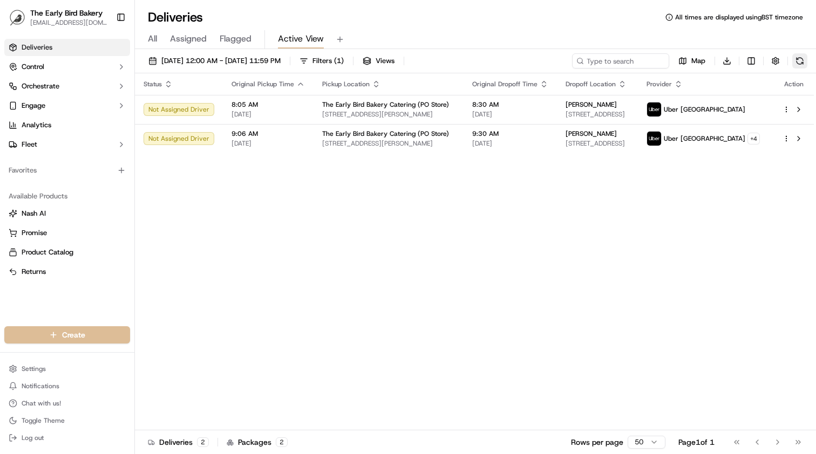
click at [799, 63] on button at bounding box center [799, 60] width 15 height 15
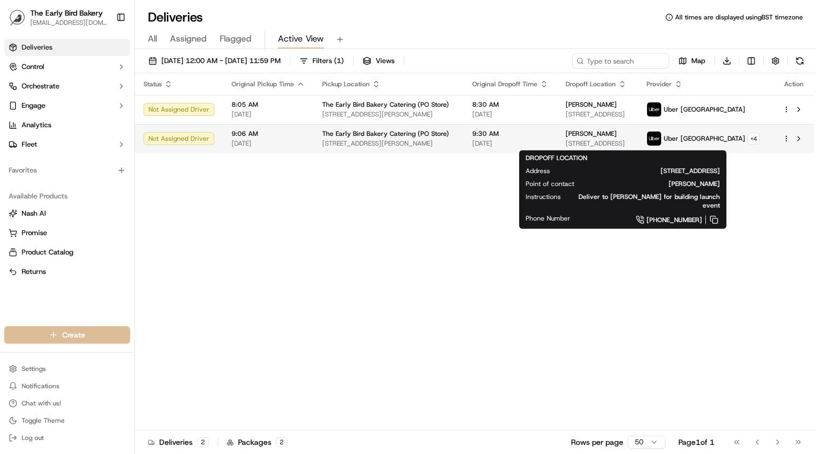
click at [630, 139] on div "[PERSON_NAME] [STREET_ADDRESS]" at bounding box center [598, 139] width 64 height 18
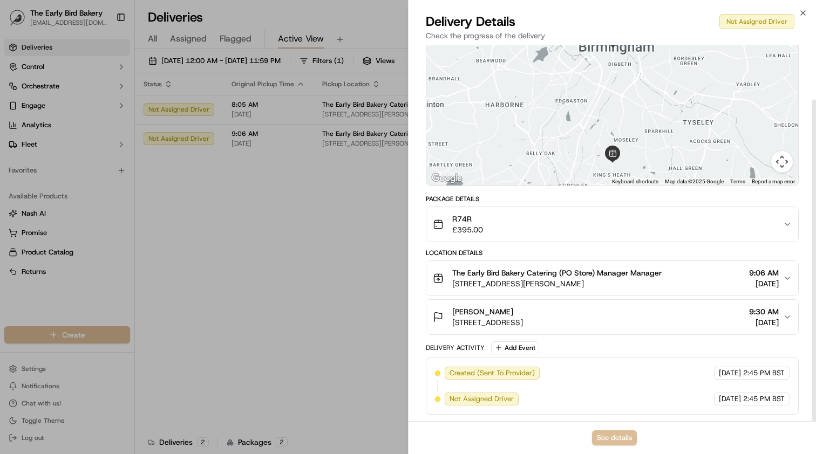
scroll to position [63, 0]
click at [657, 319] on div "[PERSON_NAME] [STREET_ADDRESS] 9:30 AM [DATE]" at bounding box center [608, 318] width 350 height 22
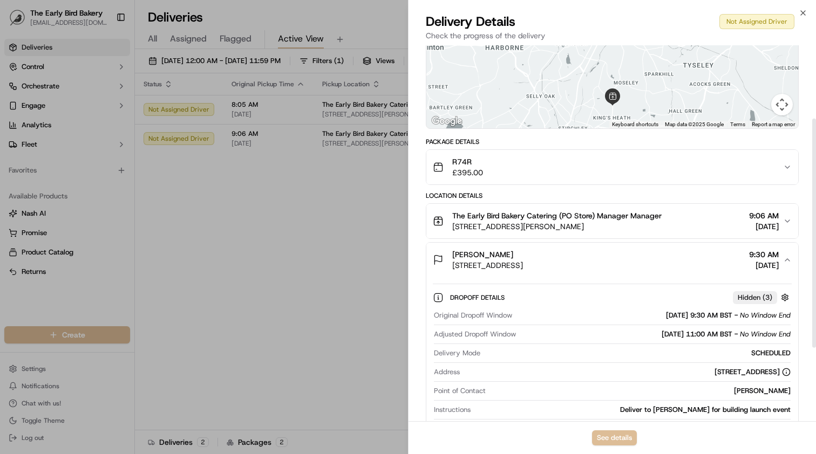
scroll to position [124, 0]
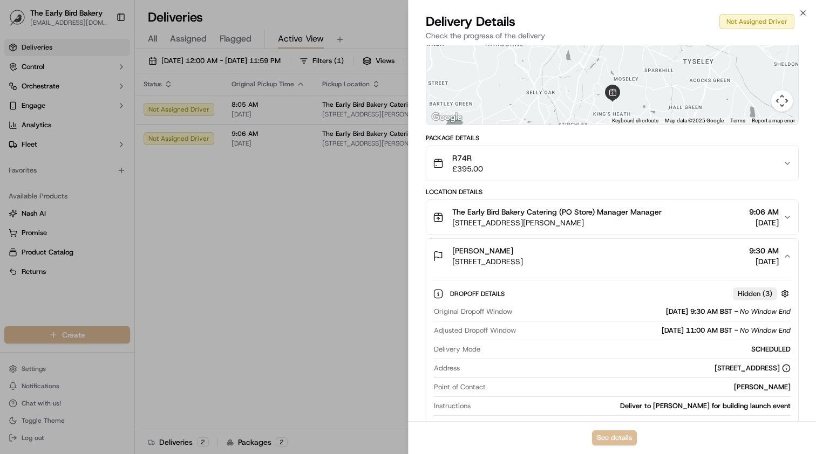
click at [768, 296] on span "Hidden ( 3 )" at bounding box center [755, 294] width 35 height 10
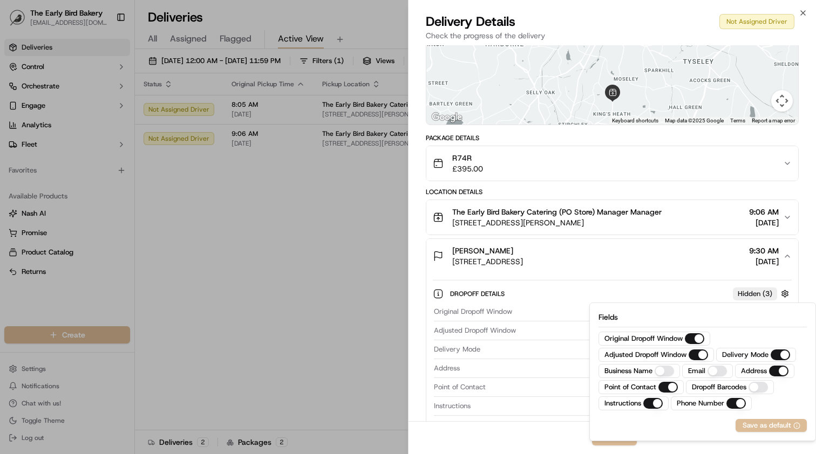
click at [694, 340] on Window "Original Dropoff Window" at bounding box center [694, 339] width 19 height 11
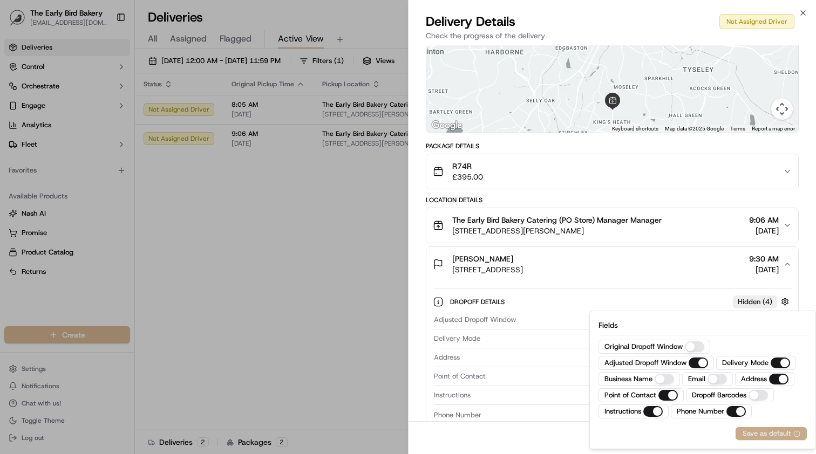
click at [774, 436] on div "Save as default" at bounding box center [772, 434] width 58 height 10
click at [770, 435] on div "Save as default" at bounding box center [772, 434] width 58 height 10
click at [687, 350] on Window "Original Dropoff Window" at bounding box center [694, 347] width 19 height 11
click at [769, 435] on div "Save as default" at bounding box center [772, 434] width 58 height 10
click at [660, 263] on div "[PERSON_NAME] [STREET_ADDRESS] 9:30 AM [DATE]" at bounding box center [608, 265] width 350 height 22
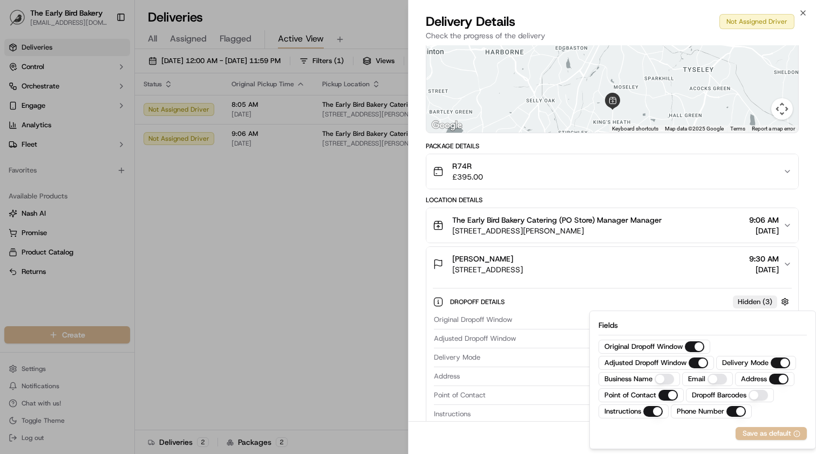
scroll to position [63, 0]
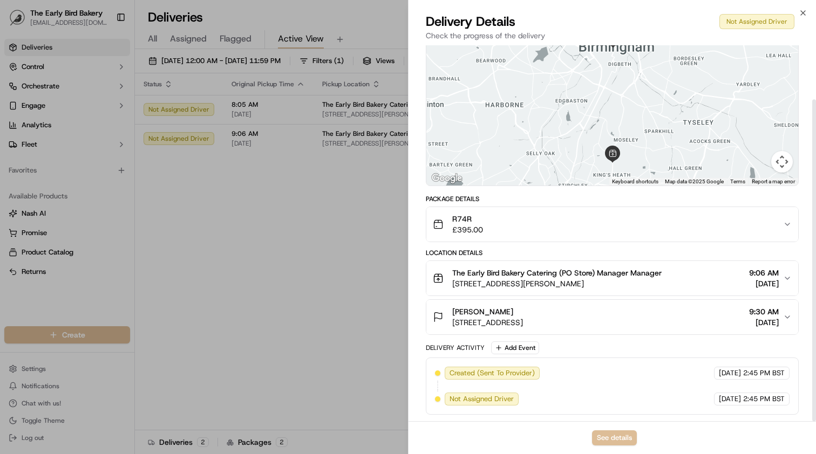
click at [677, 304] on button "[PERSON_NAME] [STREET_ADDRESS] 9:30 AM [DATE]" at bounding box center [612, 317] width 372 height 35
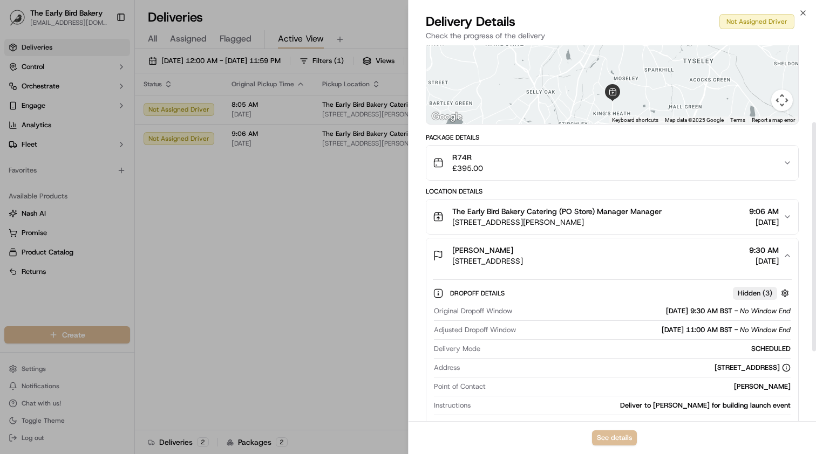
scroll to position [130, 0]
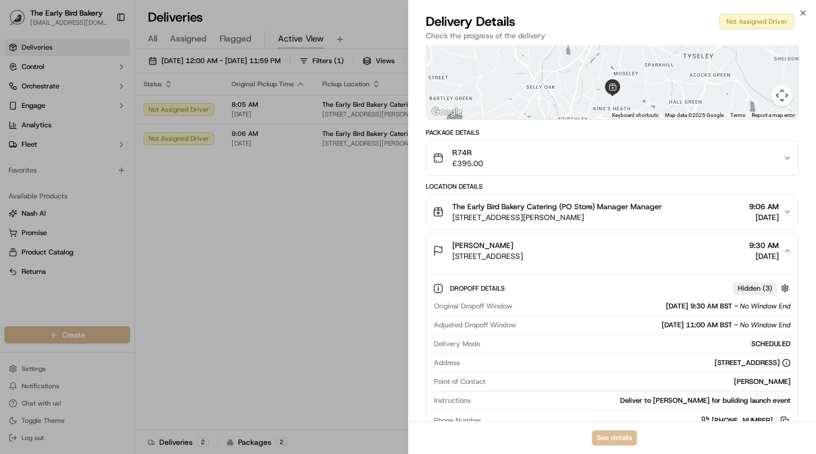
click at [439, 286] on icon at bounding box center [438, 288] width 11 height 11
click at [616, 432] on button "See details" at bounding box center [614, 438] width 45 height 15
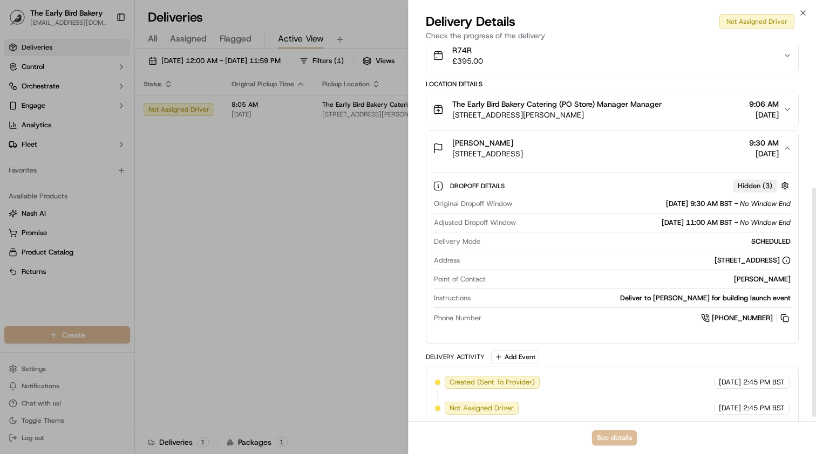
scroll to position [234, 0]
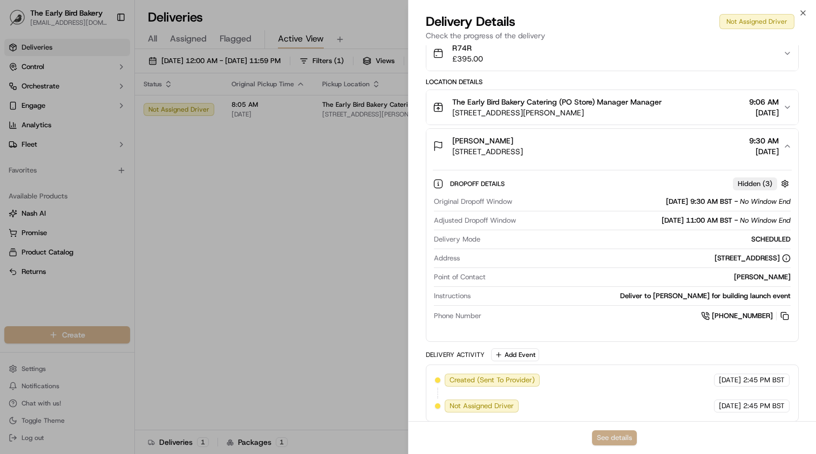
click at [612, 436] on button "See details" at bounding box center [614, 438] width 45 height 15
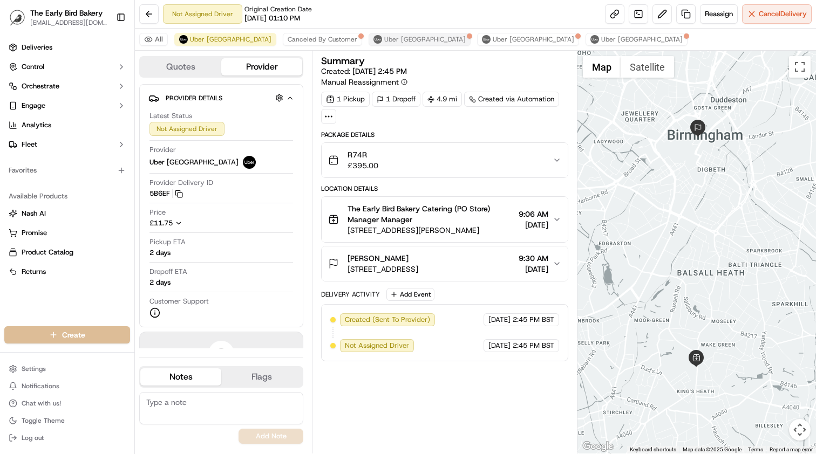
click at [384, 42] on span "Uber [GEOGRAPHIC_DATA]" at bounding box center [425, 39] width 82 height 9
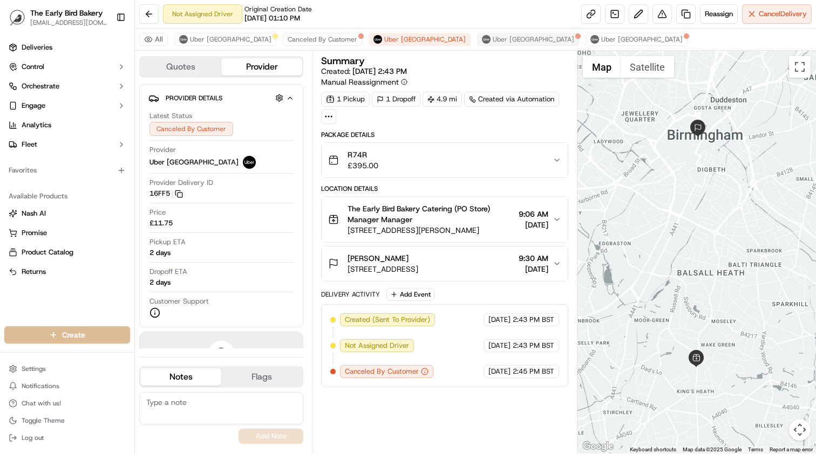
click at [482, 40] on img at bounding box center [486, 39] width 9 height 9
click at [493, 43] on span "Uber [GEOGRAPHIC_DATA]" at bounding box center [534, 39] width 82 height 9
click at [591, 43] on img at bounding box center [595, 39] width 9 height 9
click at [212, 40] on span "Uber [GEOGRAPHIC_DATA]" at bounding box center [231, 39] width 82 height 9
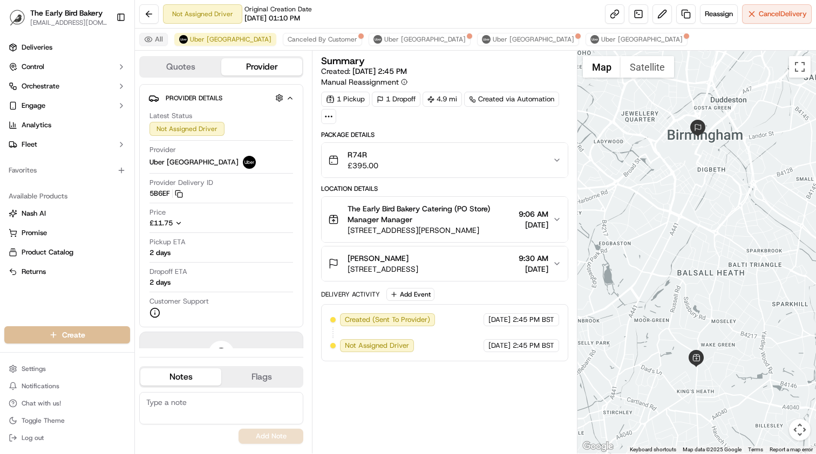
click at [144, 36] on button "All" at bounding box center [153, 39] width 29 height 13
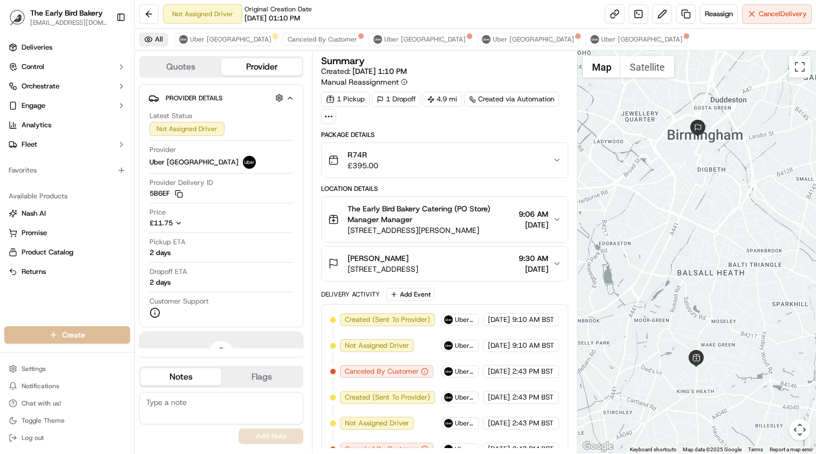
click at [148, 40] on button "All" at bounding box center [153, 39] width 29 height 13
click at [506, 279] on button "[PERSON_NAME] [STREET_ADDRESS] 9:30 AM [DATE]" at bounding box center [445, 264] width 246 height 35
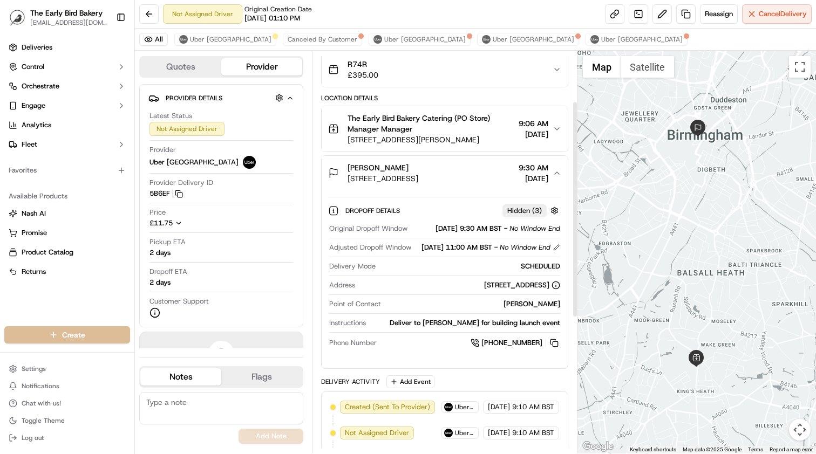
scroll to position [94, 0]
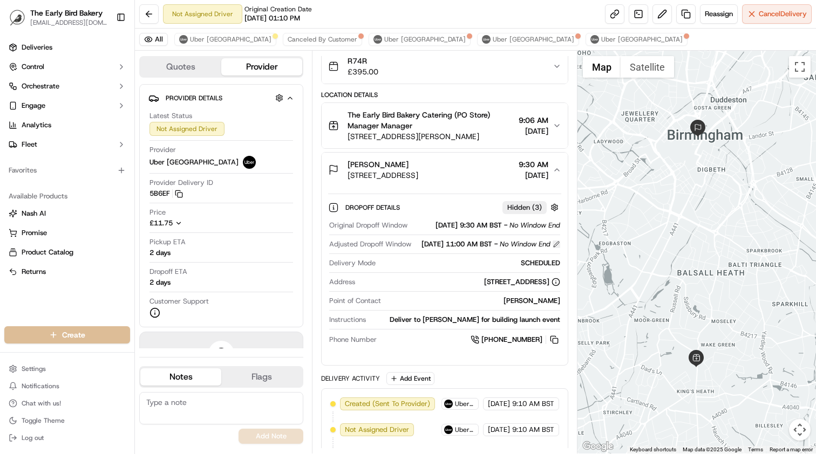
click at [556, 248] on button at bounding box center [557, 245] width 8 height 8
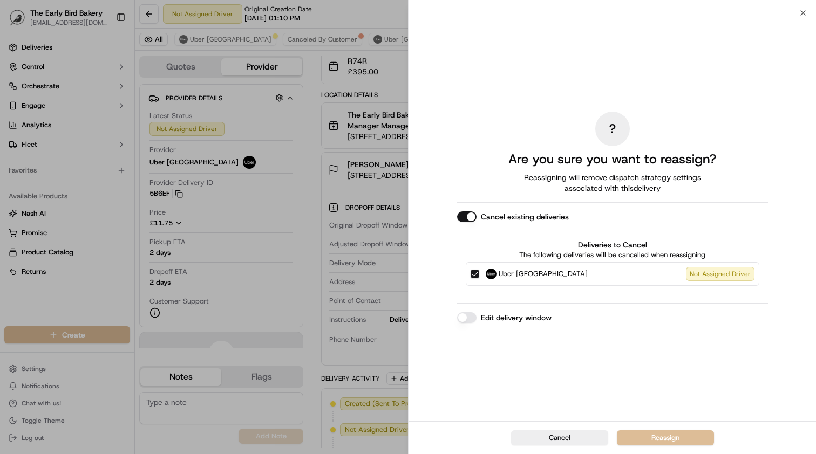
click at [470, 320] on button "Edit delivery window" at bounding box center [466, 318] width 19 height 11
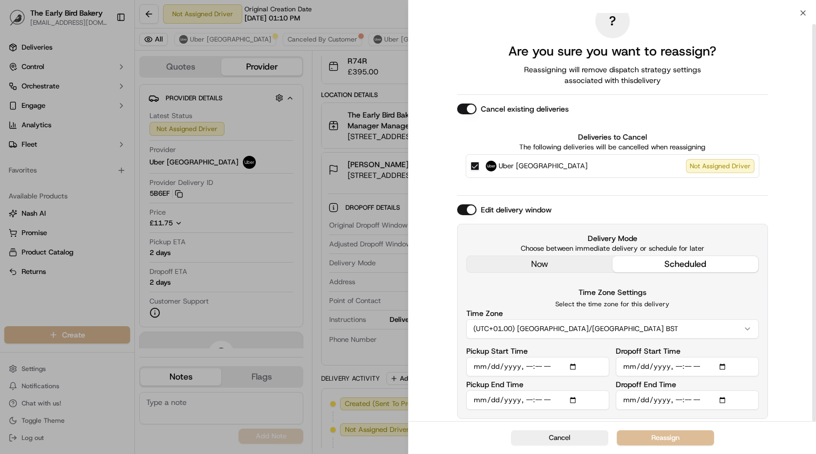
scroll to position [11, 0]
click at [677, 403] on input "Dropoff End Time" at bounding box center [687, 400] width 143 height 19
click at [774, 384] on div "? Are you sure you want to reassign? Reassigning will remove dispatch strategy …" at bounding box center [613, 212] width 408 height 420
click at [689, 400] on input "Dropoff End Time" at bounding box center [687, 400] width 143 height 19
click at [757, 407] on input "Dropoff End Time" at bounding box center [687, 400] width 143 height 19
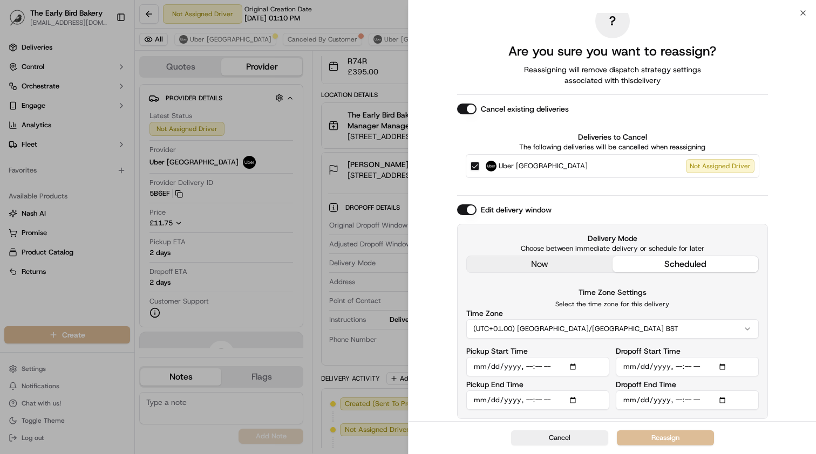
click at [627, 399] on input "Dropoff End Time" at bounding box center [687, 400] width 143 height 19
click at [641, 402] on input "Dropoff End Time" at bounding box center [687, 400] width 143 height 19
click at [663, 399] on input "Dropoff End Time" at bounding box center [687, 400] width 143 height 19
type input "2025-09-25T11:30"
click at [789, 390] on div "? Are you sure you want to reassign? Reassigning will remove dispatch strategy …" at bounding box center [613, 212] width 408 height 420
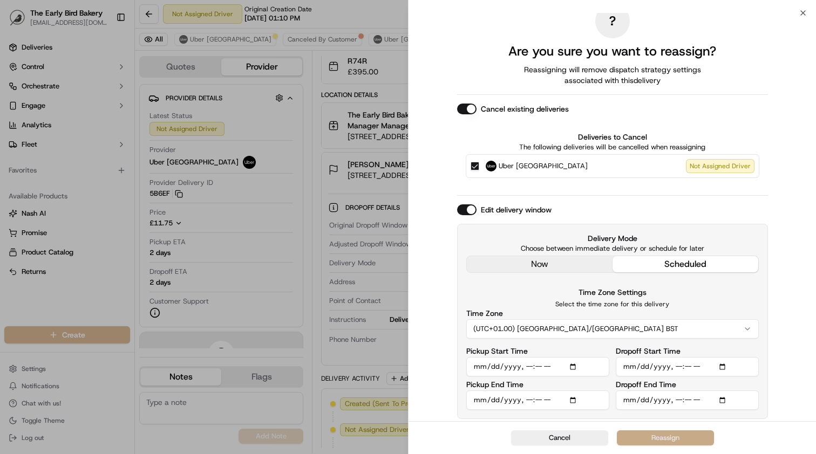
click at [681, 439] on button "Reassign" at bounding box center [665, 438] width 97 height 15
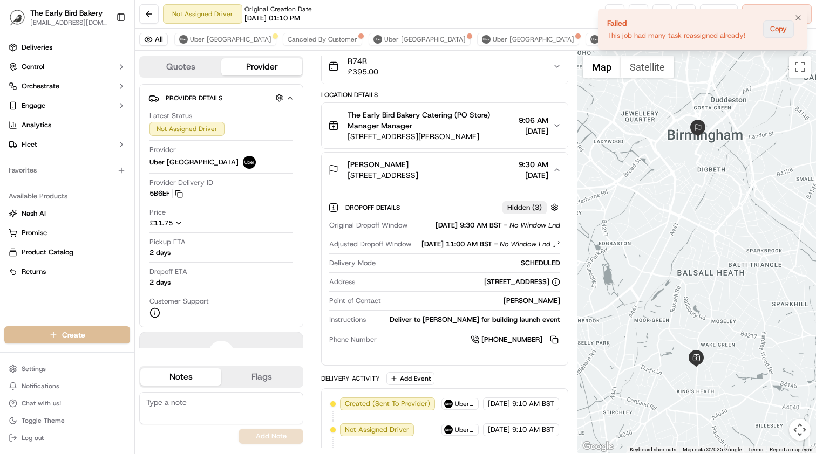
click at [782, 32] on button "Copy" at bounding box center [778, 29] width 31 height 17
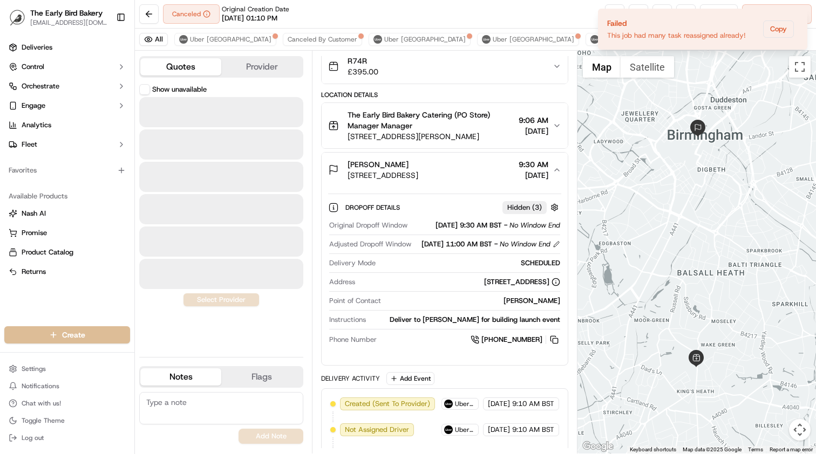
click at [187, 68] on button "Quotes" at bounding box center [180, 66] width 81 height 17
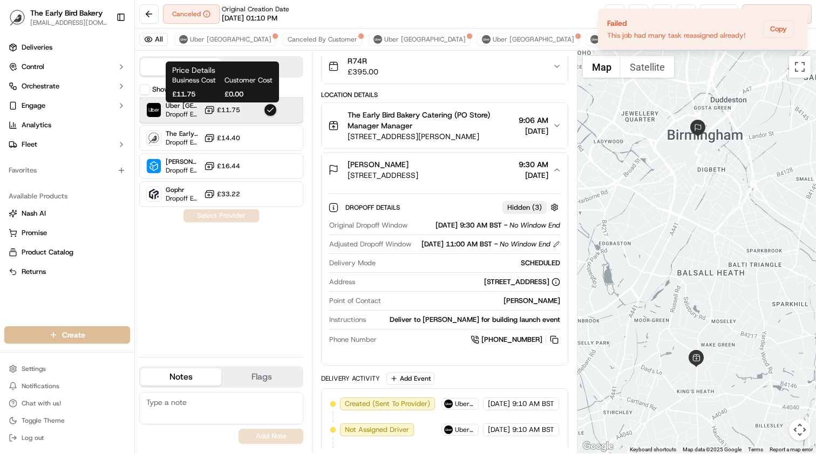
click at [217, 104] on div "Uber UK Dropoff ETA 2 days £11.75" at bounding box center [221, 110] width 164 height 26
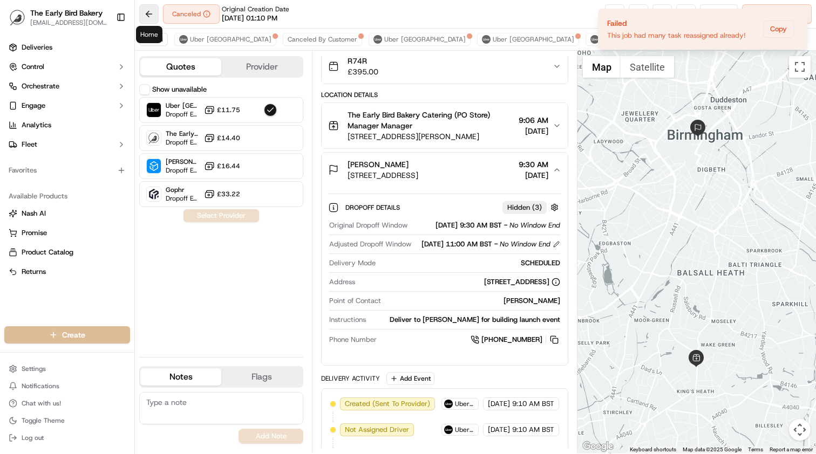
click at [153, 14] on button at bounding box center [148, 13] width 19 height 19
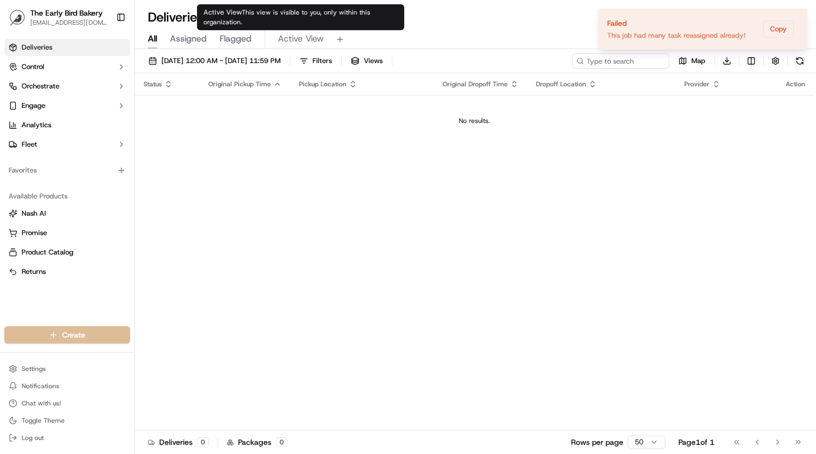
click at [310, 40] on span "Active View" at bounding box center [301, 38] width 46 height 13
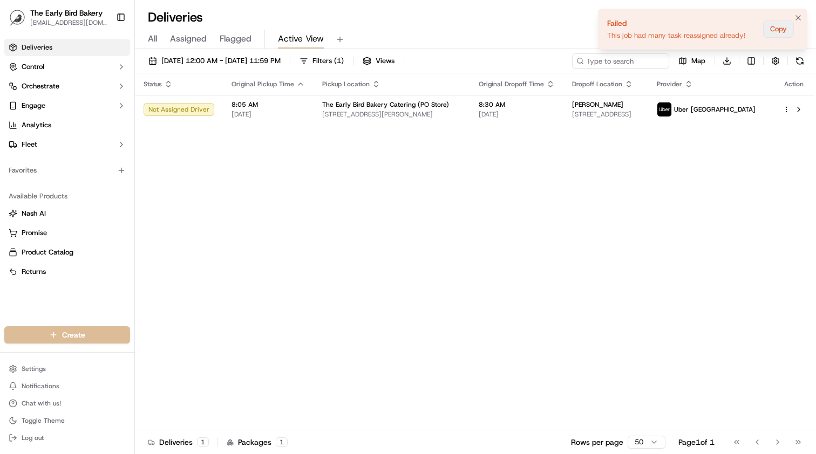
click at [781, 28] on button "Copy" at bounding box center [778, 29] width 31 height 17
click at [799, 19] on icon "Notifications (F8)" at bounding box center [798, 18] width 4 height 4
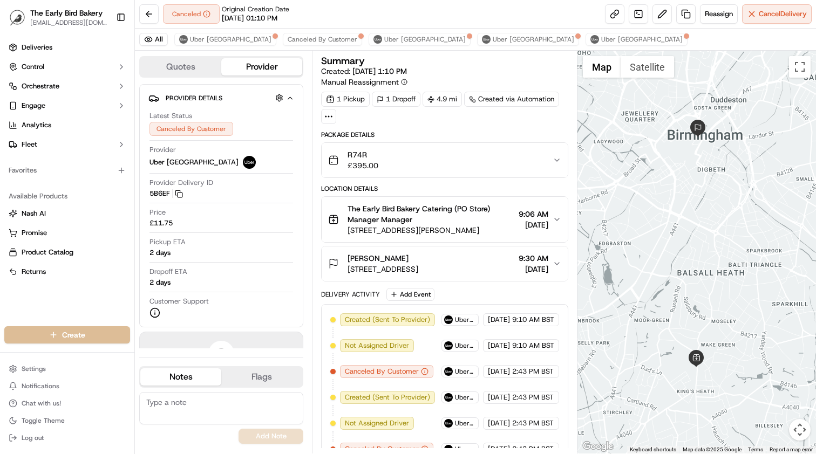
click at [549, 270] on div "[PERSON_NAME] [STREET_ADDRESS] 9:30 AM [DATE]" at bounding box center [440, 264] width 225 height 22
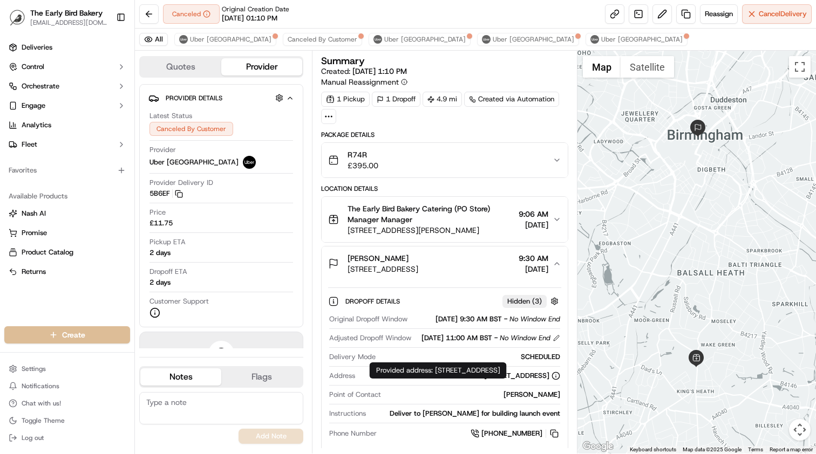
scroll to position [1, 0]
click at [533, 208] on div "The Early Bird Bakery Catering (PO Store) Manager Manager [STREET_ADDRESS][PERS…" at bounding box center [440, 219] width 225 height 32
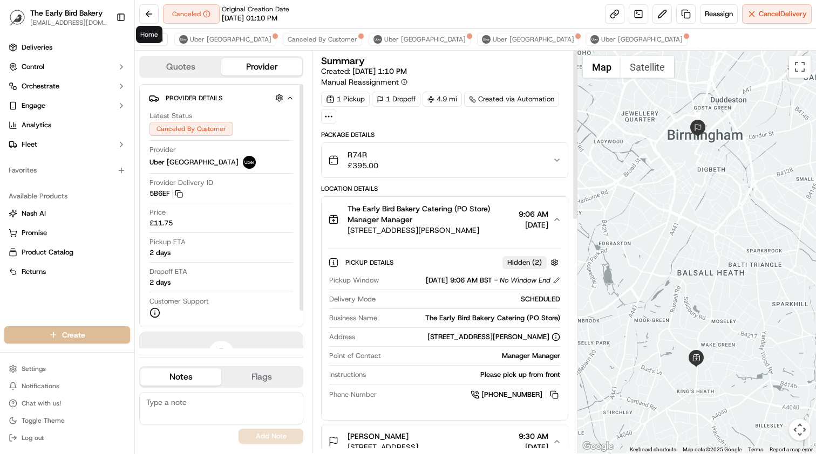
scroll to position [0, 0]
click at [59, 45] on link "Deliveries" at bounding box center [67, 47] width 126 height 17
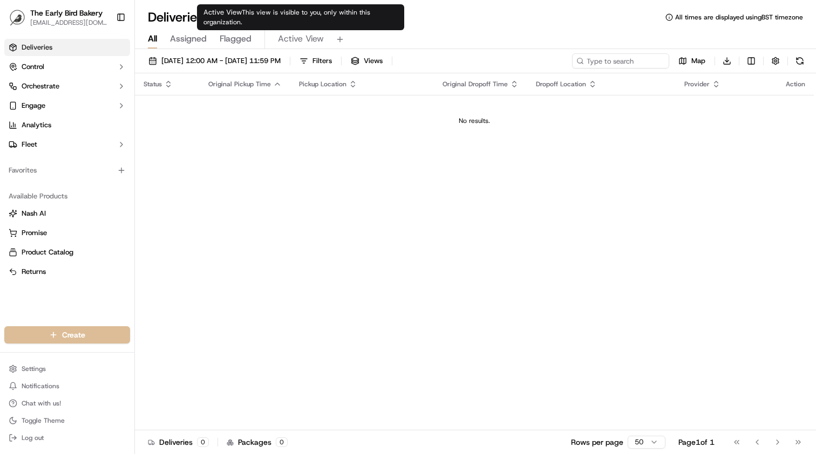
click at [284, 40] on span "Active View" at bounding box center [301, 38] width 46 height 13
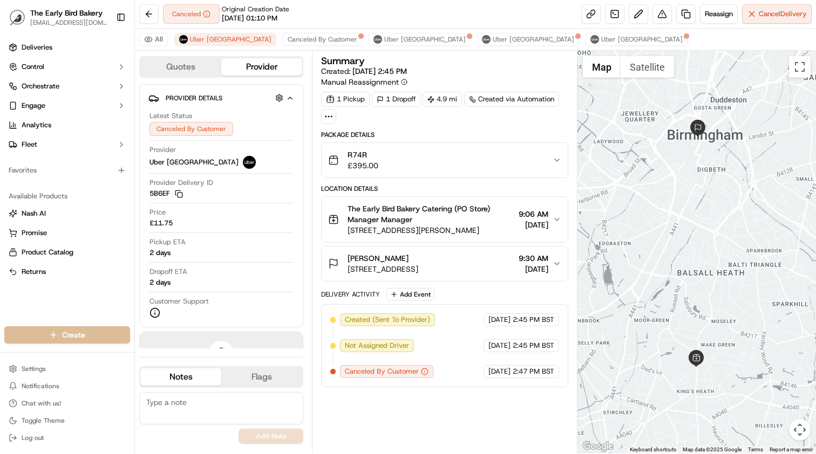
click at [194, 66] on button "Quotes" at bounding box center [180, 66] width 81 height 17
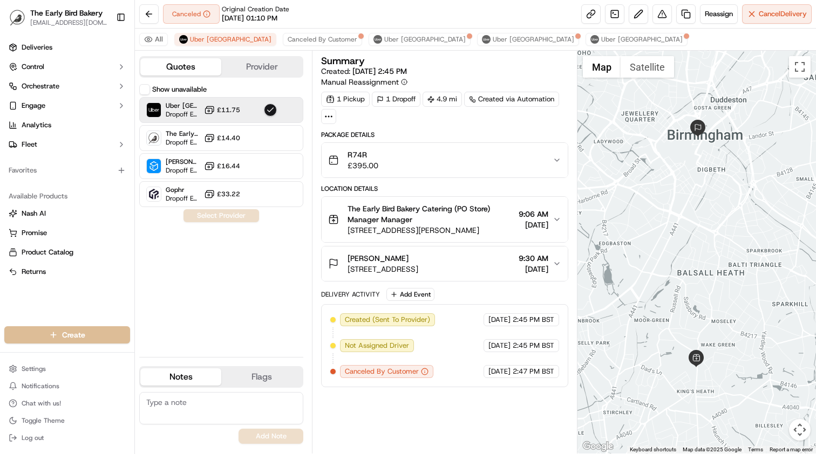
click at [219, 114] on button "£11.75" at bounding box center [222, 110] width 36 height 11
click at [229, 214] on div "Show unavailable Uber UK Dropoff ETA 2 days £11.75 The Early Bird Driving Team …" at bounding box center [221, 216] width 164 height 264
click at [721, 12] on span "Reassign" at bounding box center [719, 14] width 28 height 10
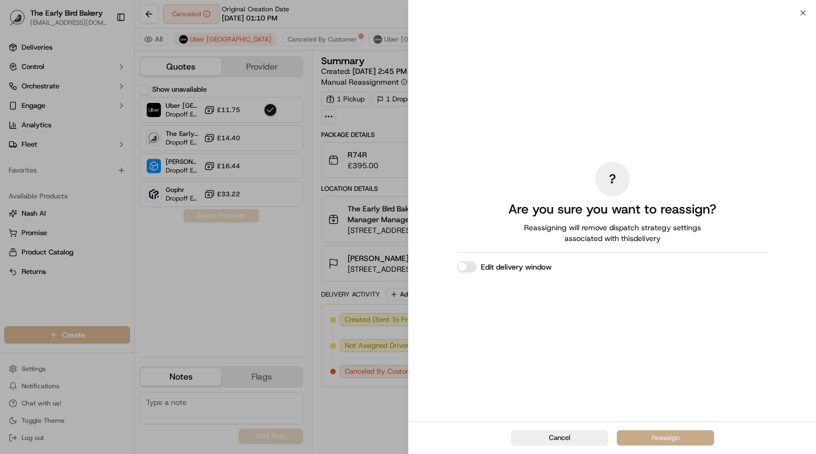
click at [635, 436] on button "Reassign" at bounding box center [665, 438] width 97 height 15
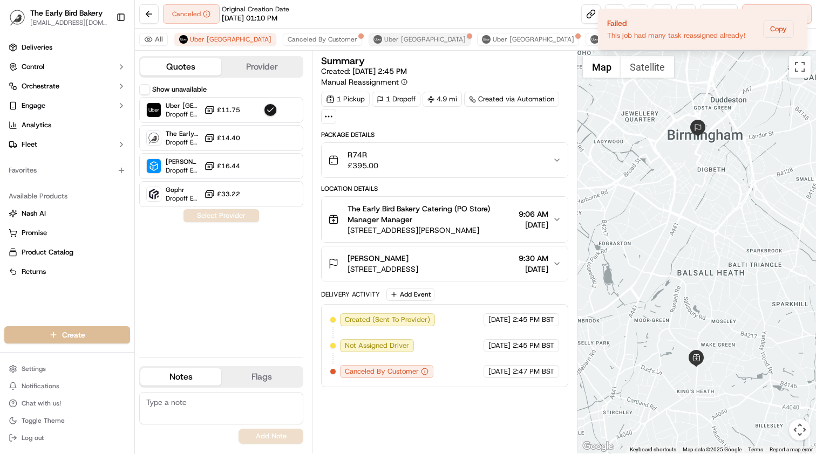
click at [369, 38] on button "Uber [GEOGRAPHIC_DATA]" at bounding box center [420, 39] width 102 height 13
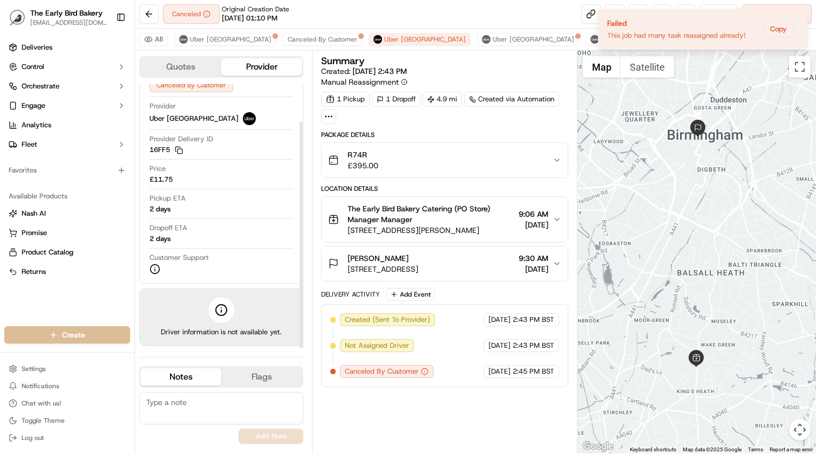
scroll to position [44, 0]
click at [784, 26] on button "Copy" at bounding box center [778, 29] width 31 height 17
click at [800, 19] on icon "Notifications (F8)" at bounding box center [798, 17] width 9 height 9
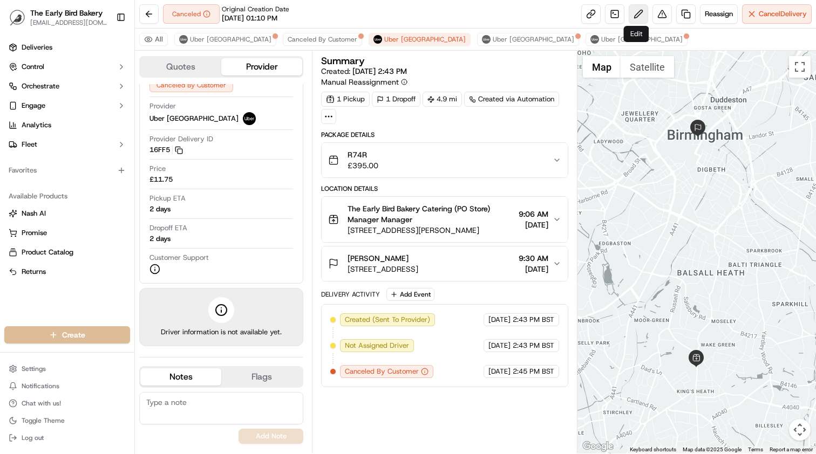
click at [637, 15] on button at bounding box center [638, 13] width 19 height 19
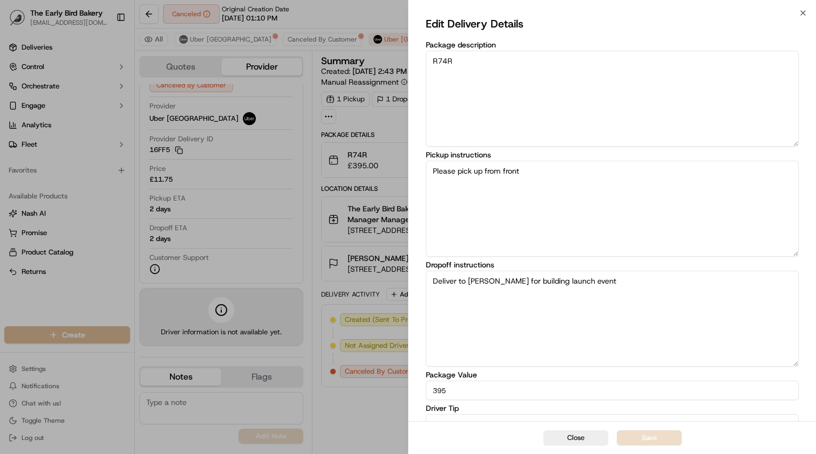
click at [813, 12] on div "Close Edit Delivery Details Package description R74R Pickup instructions Please…" at bounding box center [612, 227] width 408 height 454
click at [805, 12] on icon "button" at bounding box center [803, 13] width 9 height 9
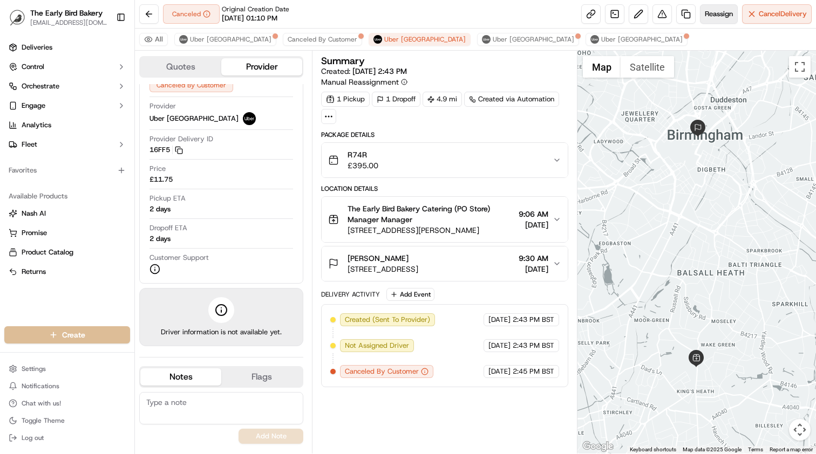
click at [714, 13] on span "Reassign" at bounding box center [719, 14] width 28 height 10
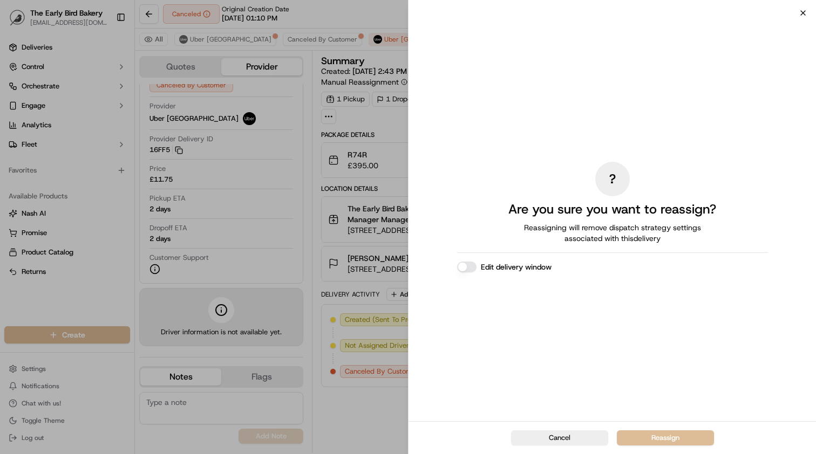
click at [802, 12] on icon "button" at bounding box center [803, 13] width 9 height 9
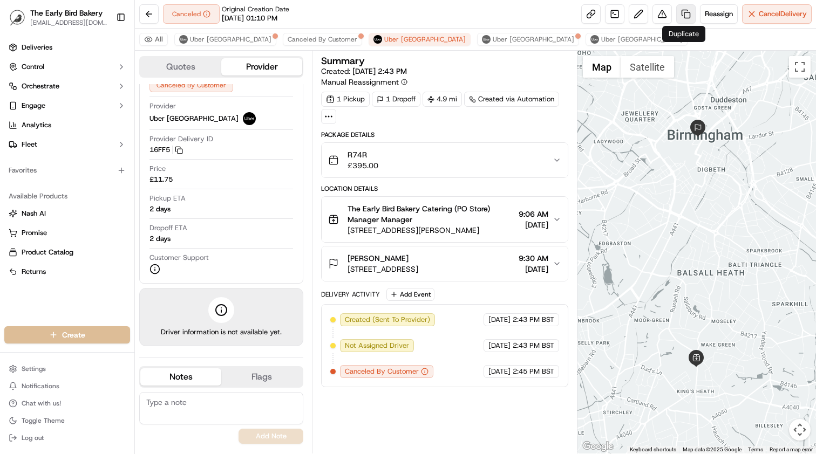
click at [686, 13] on link at bounding box center [685, 13] width 19 height 19
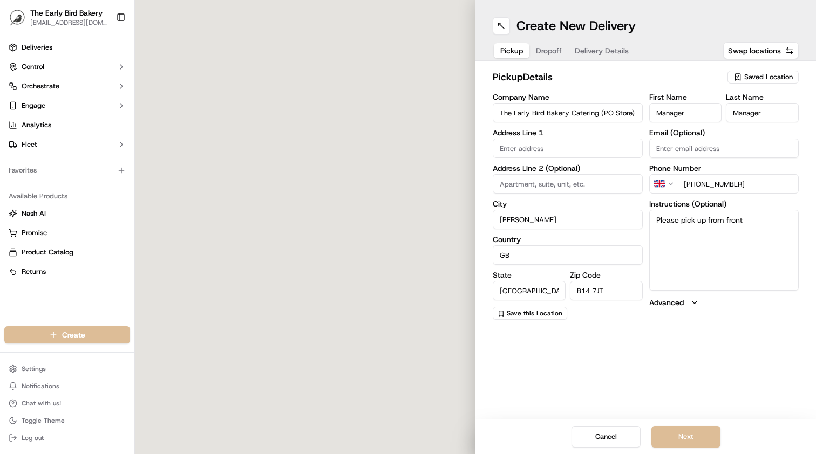
type input "High St"
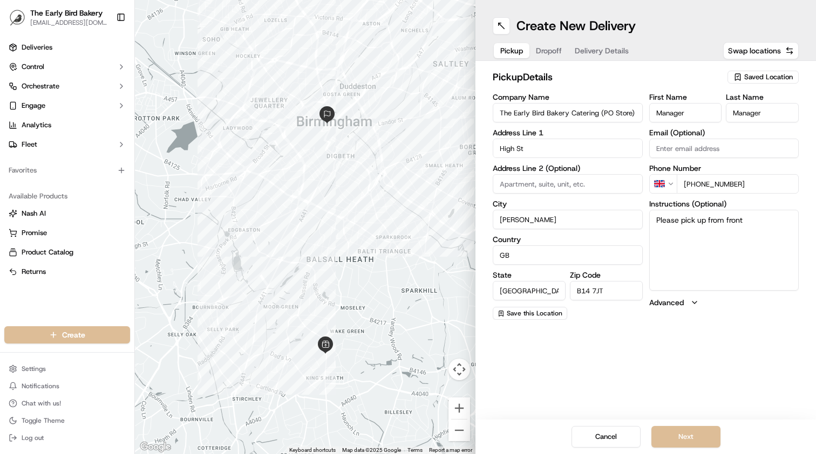
click at [759, 220] on textarea "Please pick up from front" at bounding box center [724, 250] width 150 height 81
type textarea "Please pick up from front shop"
click at [683, 433] on button "Next" at bounding box center [686, 437] width 69 height 22
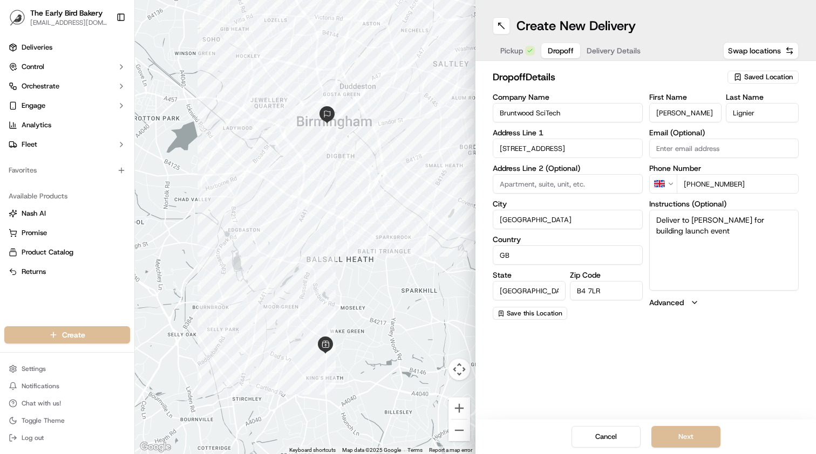
type input "Bruntwood SciTech"
click at [533, 143] on input "46 The Priory Queensway" at bounding box center [568, 148] width 150 height 19
click at [487, 179] on div "dropoff Details Saved Location Company Name Bruntwood SciTech Address Line 1 Ad…" at bounding box center [646, 195] width 341 height 268
paste input "46 The Priory Queensway"
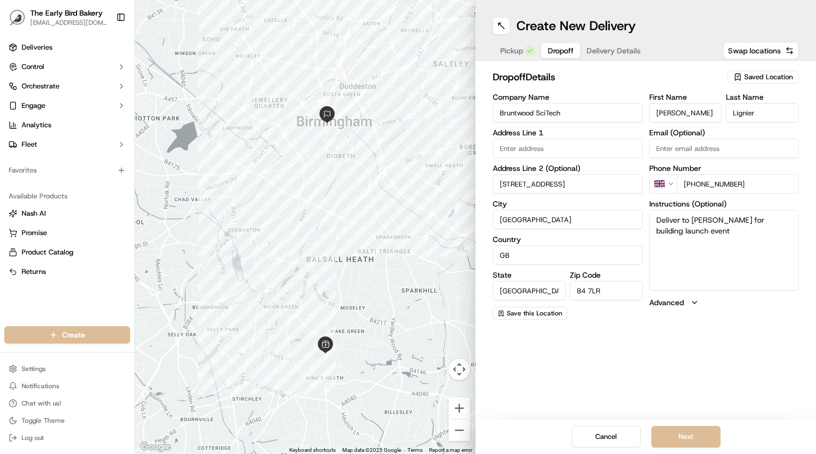
type input "46 The Priory Queensway"
click at [519, 151] on input "text" at bounding box center [568, 148] width 150 height 19
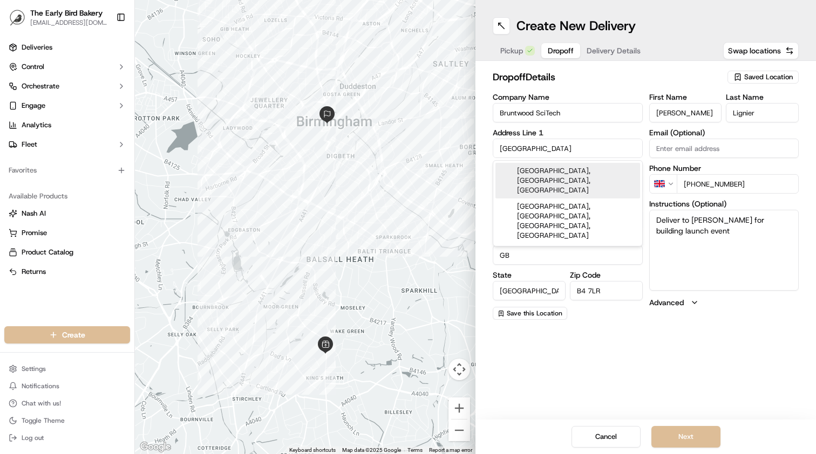
type input "McLaren Building"
click at [604, 94] on label "Company Name" at bounding box center [568, 97] width 150 height 8
click at [604, 103] on input "Bruntwood SciTech" at bounding box center [568, 112] width 150 height 19
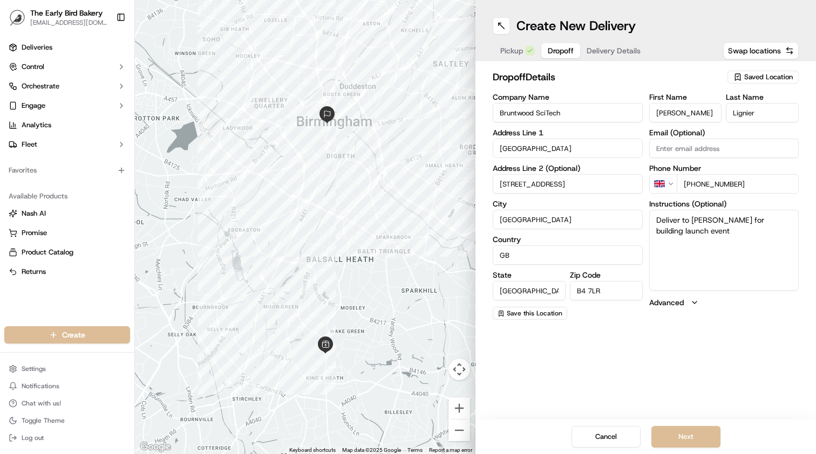
paste input "Paulina Lignier <paulina.lignier@bruntwood.co.uk>"
click at [674, 147] on input "Paulina Lignier <paulina.lignier@bruntwood.co.uk" at bounding box center [724, 148] width 150 height 19
type input "paulina.lignier@bruntwood.co.uk"
click at [681, 433] on button "Next" at bounding box center [686, 437] width 69 height 22
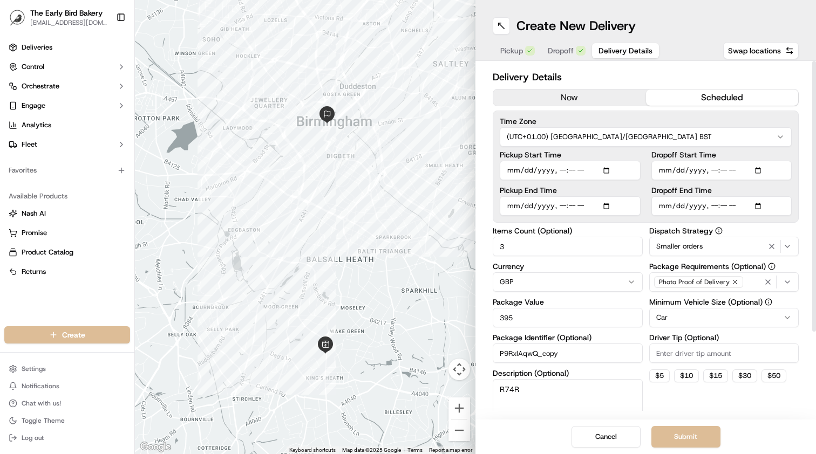
click at [564, 171] on input "Pickup Start Time" at bounding box center [570, 170] width 141 height 19
click at [709, 166] on input "Dropoff Start Time" at bounding box center [722, 170] width 141 height 19
click at [728, 171] on input "Dropoff Start Time" at bounding box center [722, 170] width 141 height 19
type input "2025-09-25T11:00"
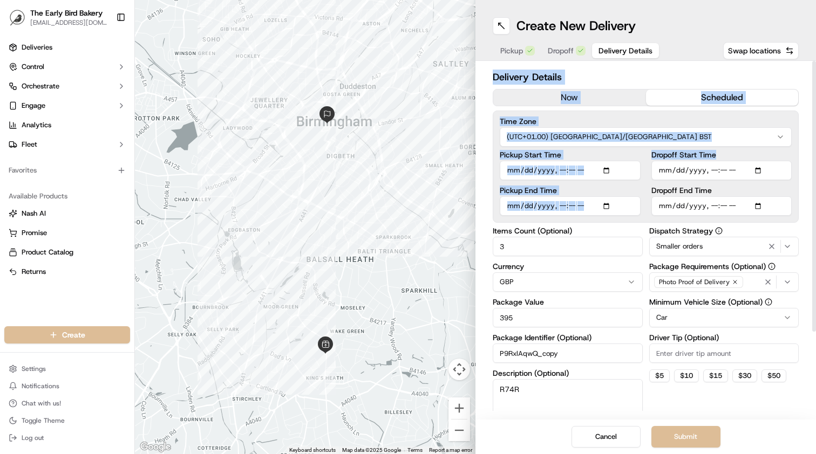
click at [799, 162] on div "Delivery Details now scheduled Time Zone (UTC+01.00) Europe/London BST Pickup S…" at bounding box center [646, 240] width 341 height 359
click at [803, 189] on div "Delivery Details now scheduled Time Zone (UTC+01.00) Europe/London BST Pickup S…" at bounding box center [646, 240] width 341 height 359
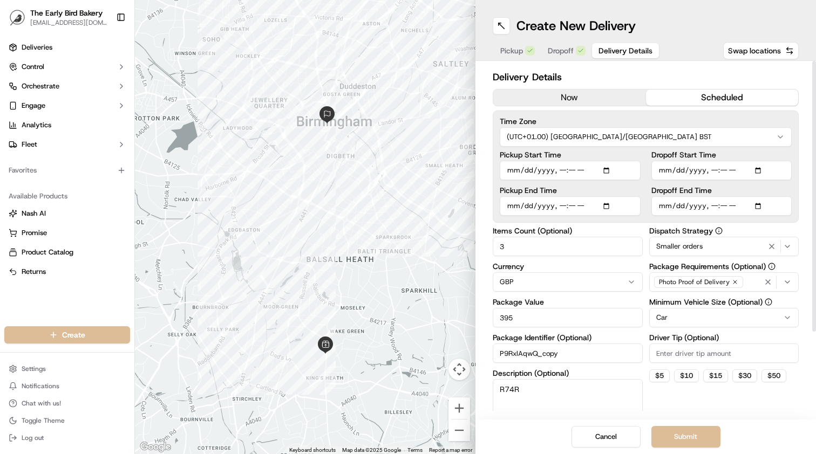
click at [750, 283] on div "Photo Proof of Delivery" at bounding box center [724, 282] width 145 height 16
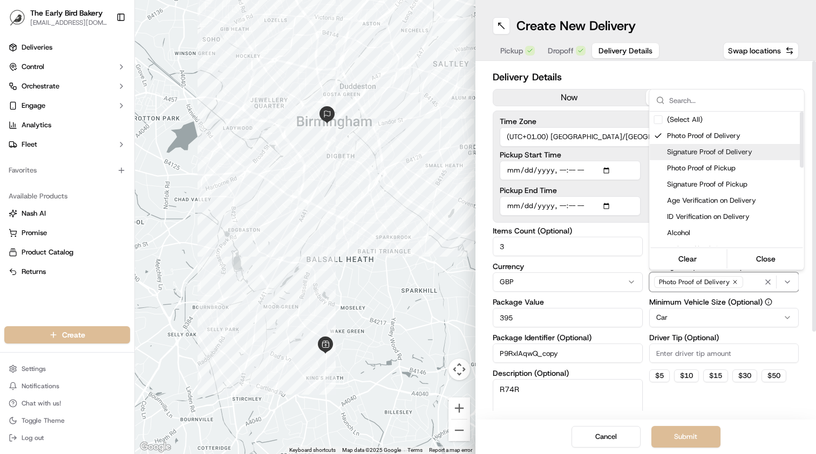
click at [708, 154] on span "Signature Proof of Delivery" at bounding box center [733, 152] width 133 height 10
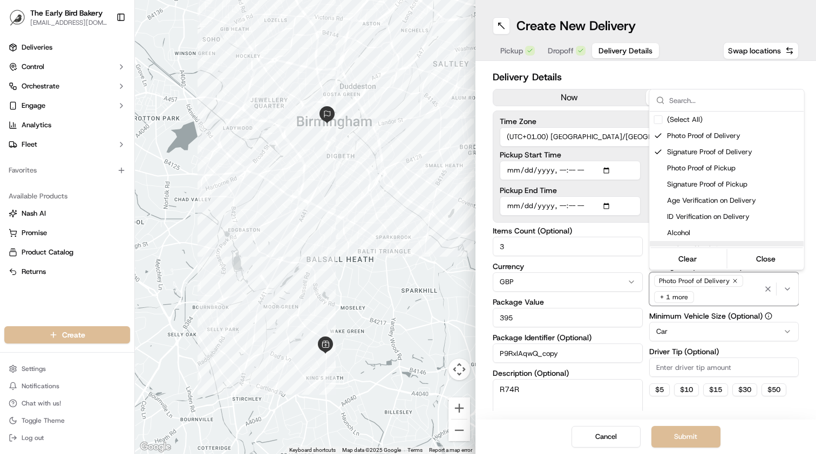
click at [805, 283] on html "The Early Bird Bakery info@theearlybirdbakery.co.uk Toggle Sidebar Deliveries C…" at bounding box center [408, 227] width 816 height 454
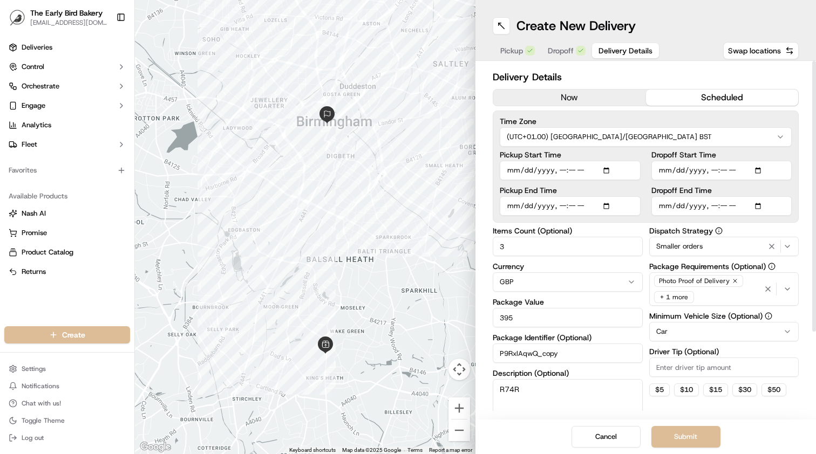
click at [532, 253] on input "3" at bounding box center [568, 246] width 150 height 19
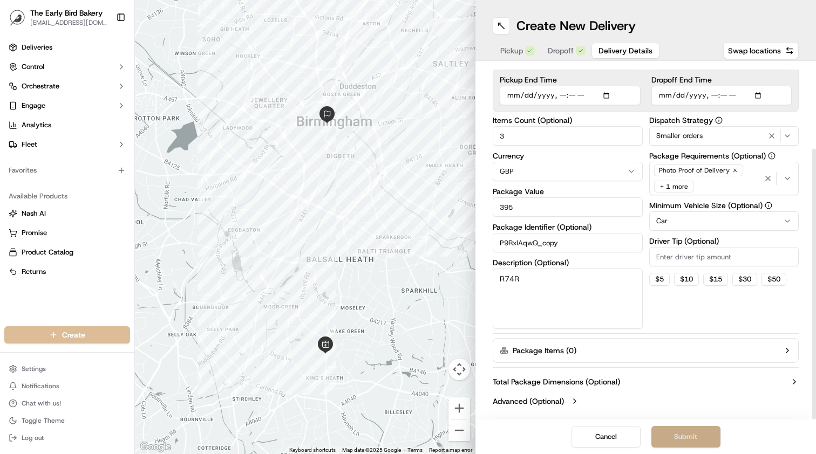
scroll to position [111, 0]
click at [680, 436] on button "Submit" at bounding box center [686, 437] width 69 height 22
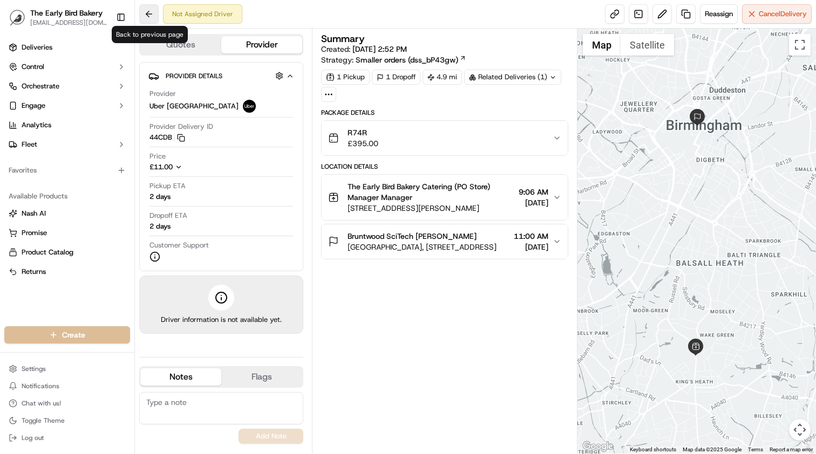
click at [151, 16] on button at bounding box center [148, 13] width 19 height 19
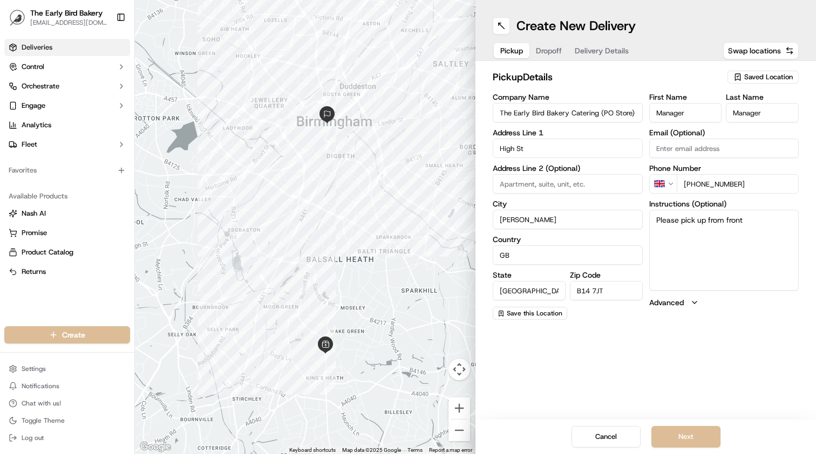
click at [47, 53] on link "Deliveries" at bounding box center [67, 47] width 126 height 17
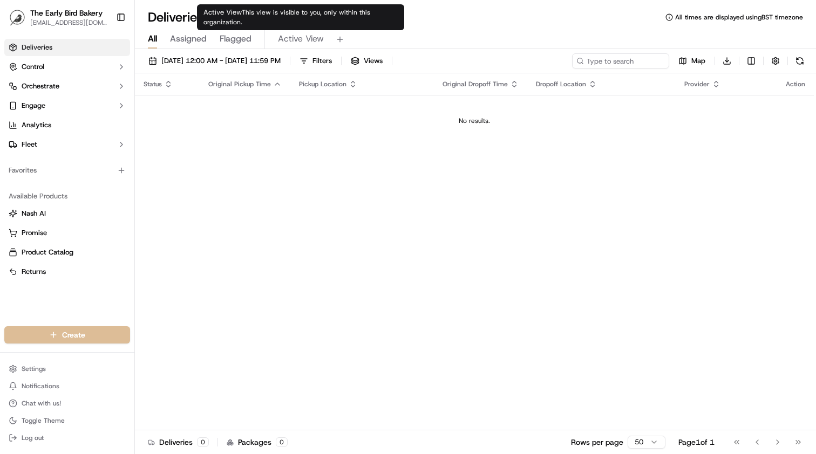
click at [304, 41] on span "Active View" at bounding box center [301, 38] width 46 height 13
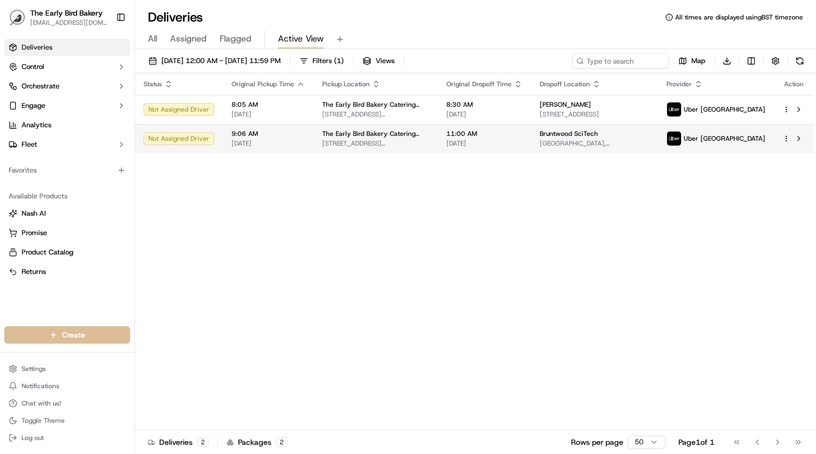
click at [540, 143] on span "[GEOGRAPHIC_DATA], [STREET_ADDRESS]" at bounding box center [595, 143] width 110 height 9
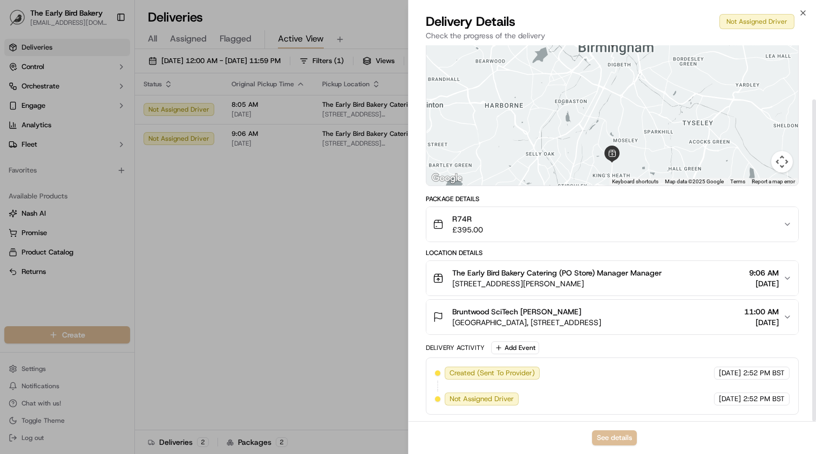
scroll to position [63, 0]
click at [619, 438] on button "See details" at bounding box center [614, 438] width 45 height 15
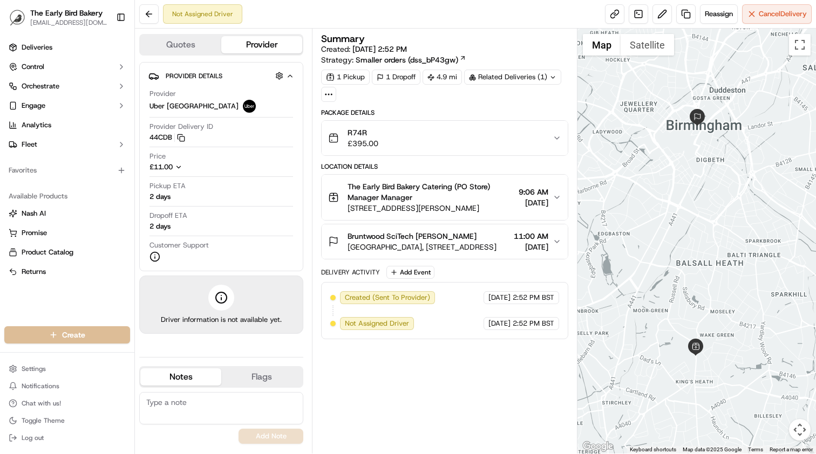
click at [202, 46] on button "Quotes" at bounding box center [180, 44] width 81 height 17
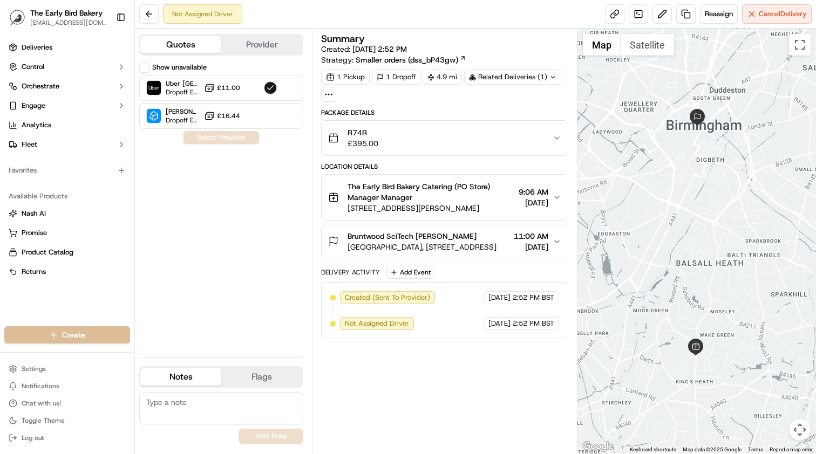
click at [279, 52] on button "Provider" at bounding box center [261, 44] width 81 height 17
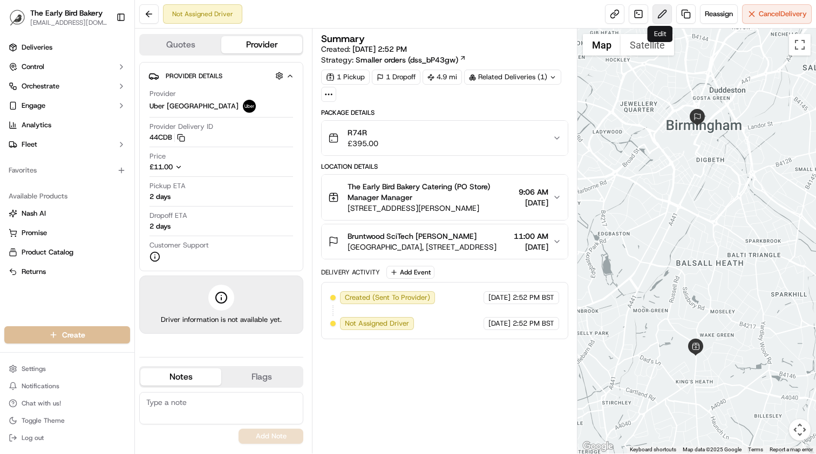
click at [661, 15] on button at bounding box center [662, 13] width 19 height 19
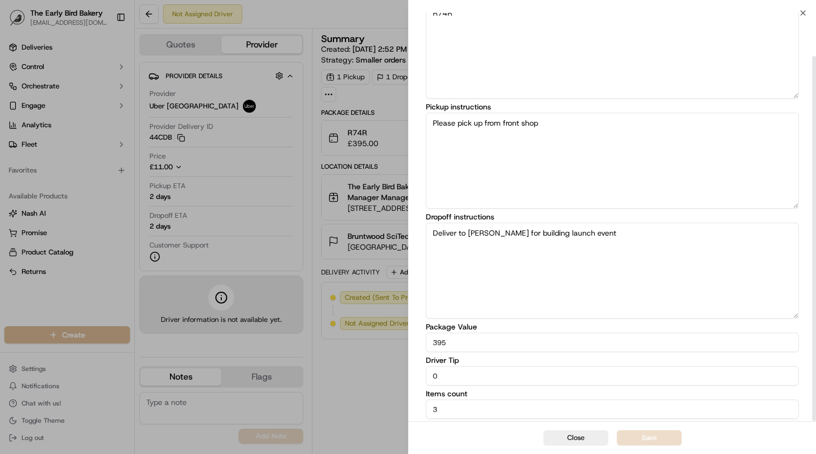
scroll to position [48, 0]
click at [507, 236] on textarea "Deliver to [PERSON_NAME] for building launch event" at bounding box center [612, 271] width 373 height 96
click at [519, 237] on textarea "Deliver to [PERSON_NAME] for building launch event" at bounding box center [612, 271] width 373 height 96
click at [519, 237] on textarea "Deliver to [PERSON_NAME] building launch event" at bounding box center [612, 271] width 373 height 96
type textarea "Deliver to [PERSON_NAME] or building launch event"
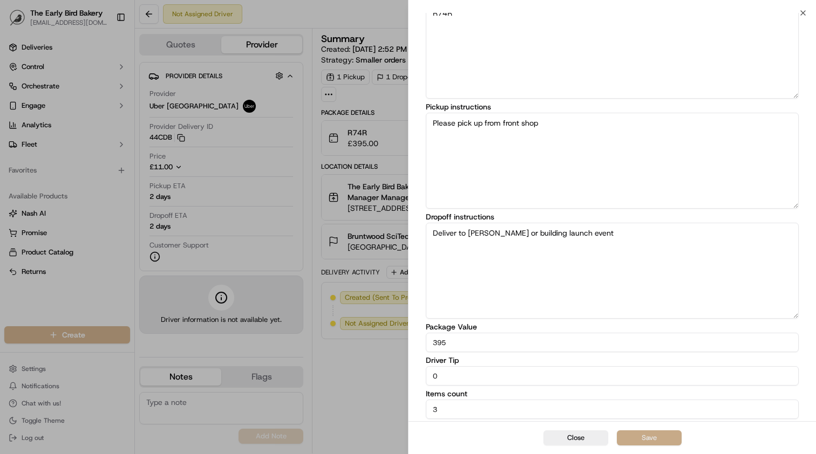
click at [660, 435] on button "Save" at bounding box center [649, 438] width 65 height 15
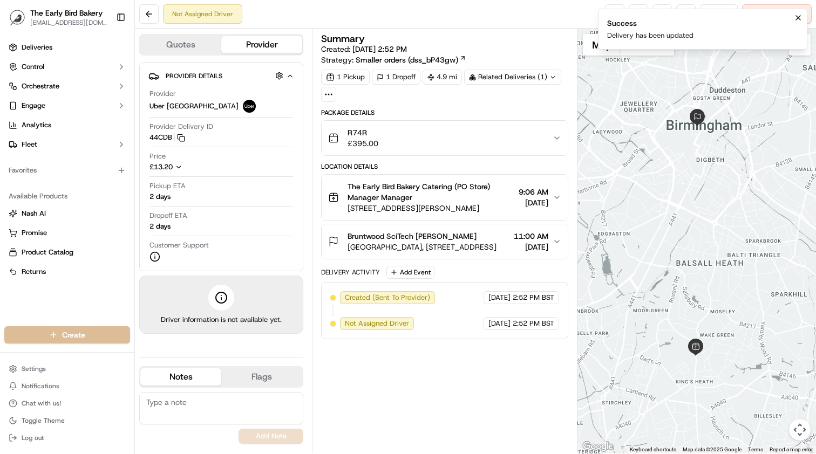
click at [800, 17] on icon "Notifications (F8)" at bounding box center [798, 17] width 9 height 9
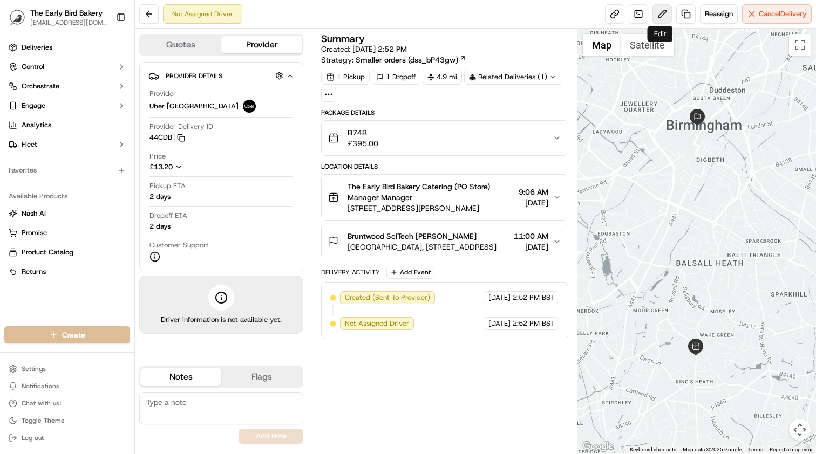
click at [661, 11] on button at bounding box center [662, 13] width 19 height 19
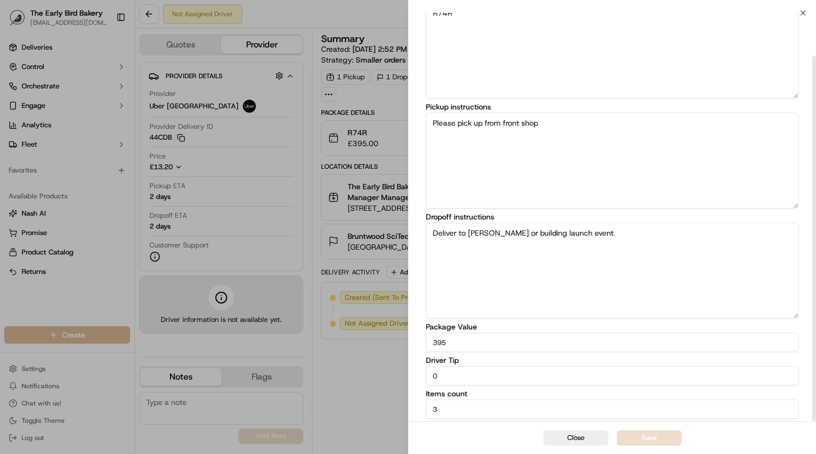
click at [517, 234] on textarea "Deliver to [PERSON_NAME] or building launch event" at bounding box center [612, 271] width 373 height 96
click at [566, 262] on textarea "Deliver to [PERSON_NAME] or building launch event" at bounding box center [612, 271] width 373 height 96
type textarea "Deliver to [PERSON_NAME] or building launch event"
click at [639, 441] on button "Save" at bounding box center [649, 438] width 65 height 15
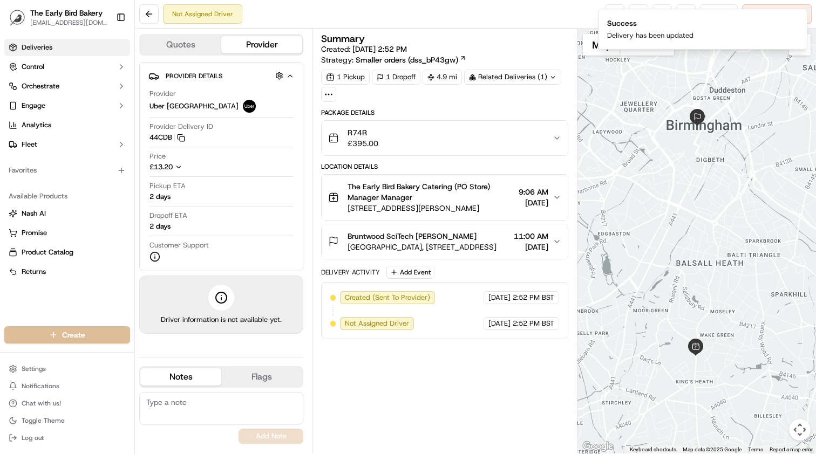
click at [72, 46] on link "Deliveries" at bounding box center [67, 47] width 126 height 17
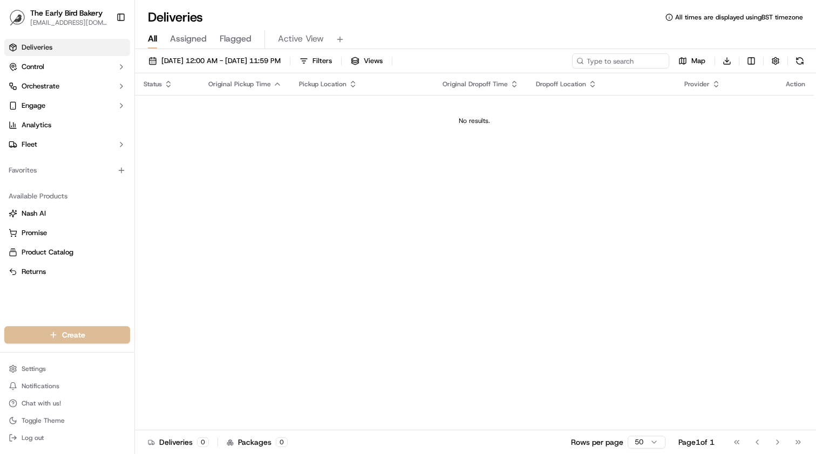
click at [63, 48] on link "Deliveries" at bounding box center [67, 47] width 126 height 17
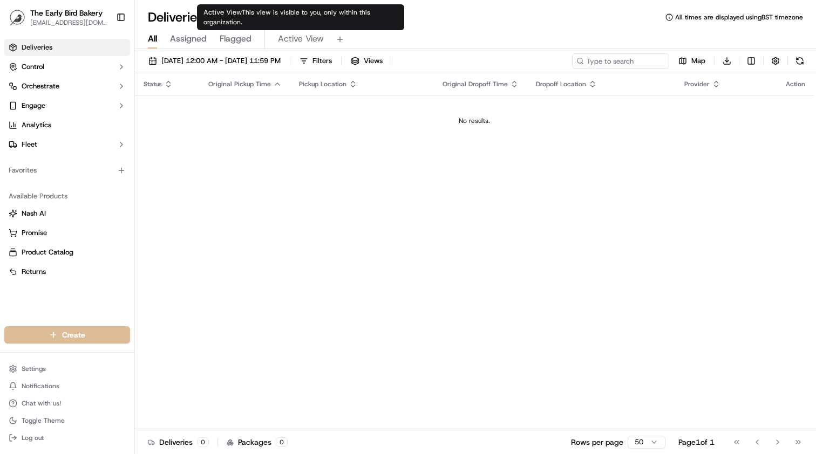
click at [306, 34] on span "Active View" at bounding box center [301, 38] width 46 height 13
